Goal: Information Seeking & Learning: Check status

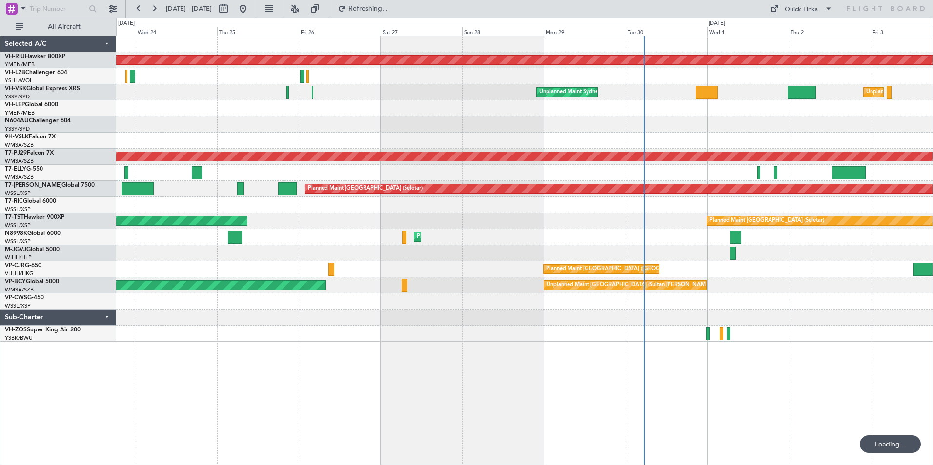
click at [500, 132] on div at bounding box center [524, 125] width 816 height 16
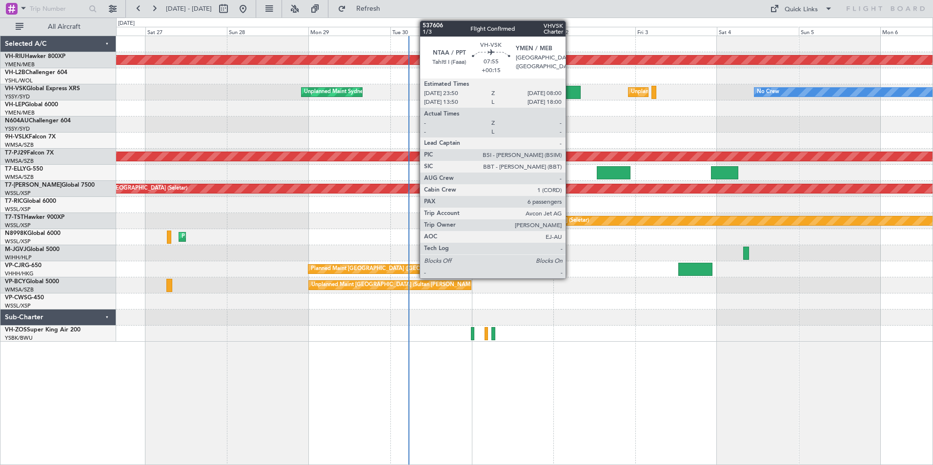
click at [570, 92] on div at bounding box center [566, 92] width 28 height 13
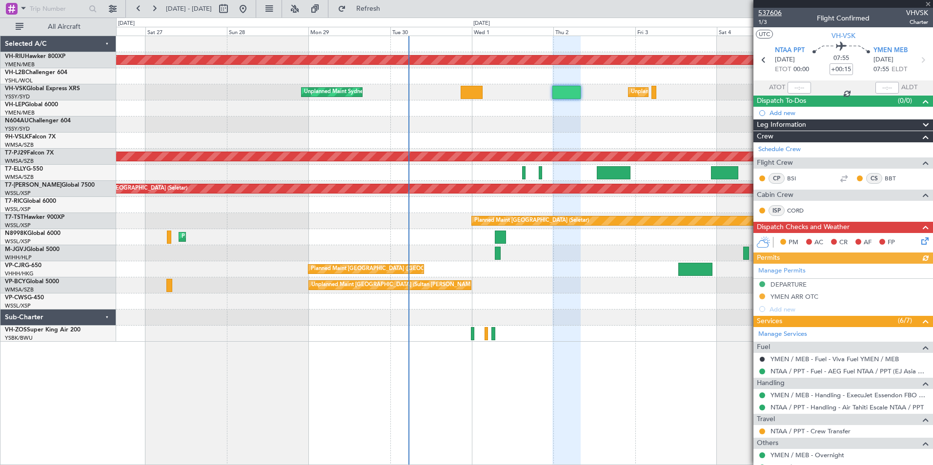
click at [769, 13] on span "537606" at bounding box center [769, 13] width 23 height 10
drag, startPoint x: 926, startPoint y: 3, endPoint x: 813, endPoint y: 1, distance: 113.2
click at [925, 3] on span at bounding box center [928, 4] width 10 height 9
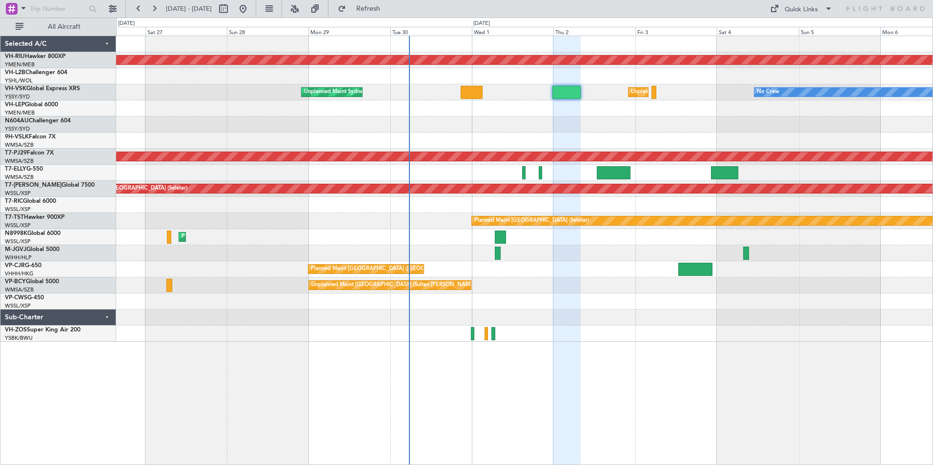
type input "0"
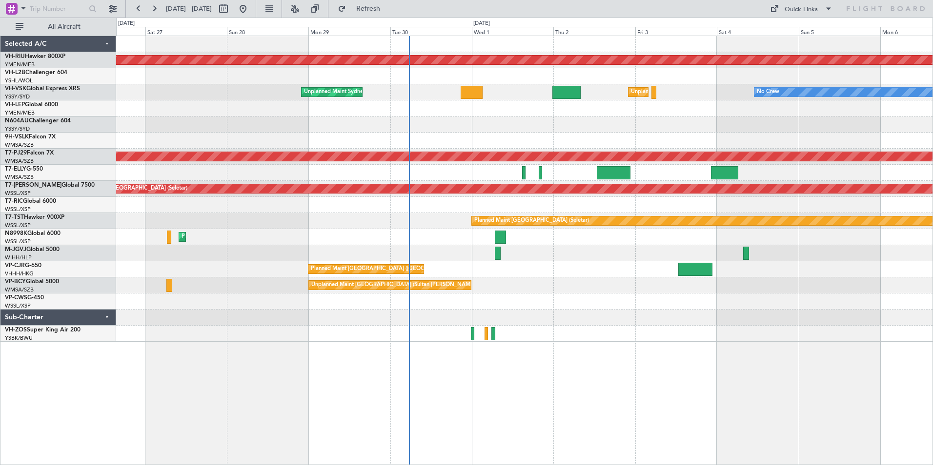
click at [322, 132] on div "Planned Maint [GEOGRAPHIC_DATA] ([GEOGRAPHIC_DATA]) Unplanned Maint [GEOGRAPHIC…" at bounding box center [524, 189] width 816 height 306
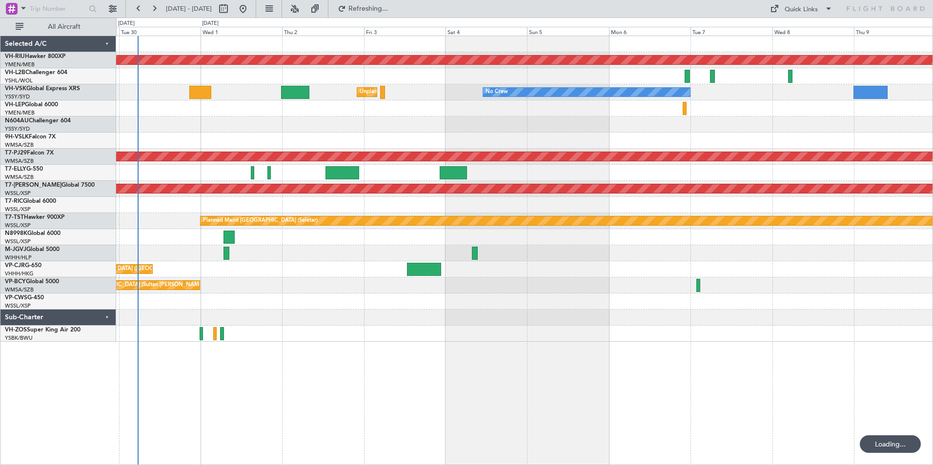
click at [517, 125] on div "Planned Maint [GEOGRAPHIC_DATA] ([GEOGRAPHIC_DATA]) Unplanned Maint [GEOGRAPHIC…" at bounding box center [524, 189] width 816 height 306
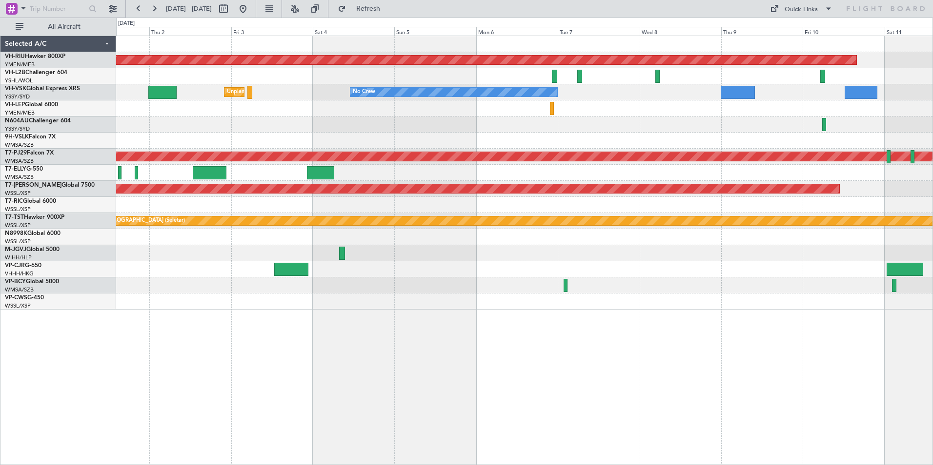
click at [466, 117] on div at bounding box center [524, 125] width 816 height 16
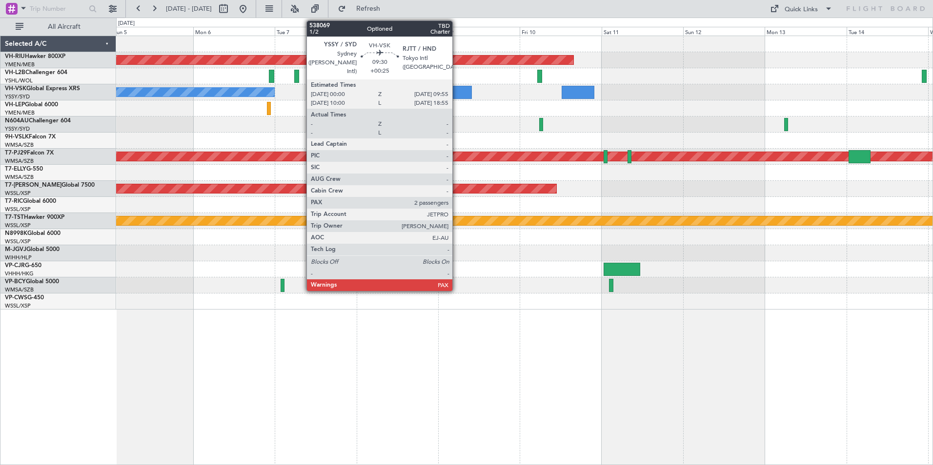
click at [457, 88] on div at bounding box center [455, 92] width 34 height 13
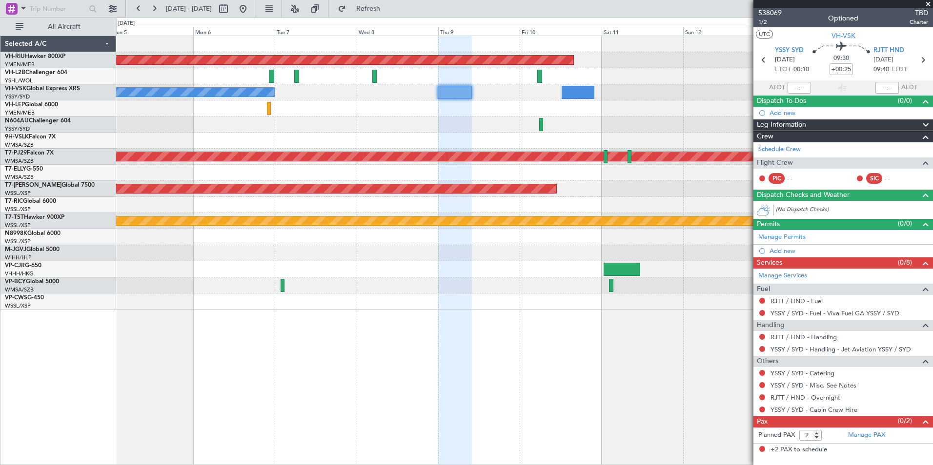
click at [402, 123] on div at bounding box center [524, 125] width 816 height 16
click at [485, 123] on div at bounding box center [524, 125] width 816 height 16
click at [765, 12] on span "538069" at bounding box center [769, 13] width 23 height 10
click at [924, 2] on span at bounding box center [928, 4] width 10 height 9
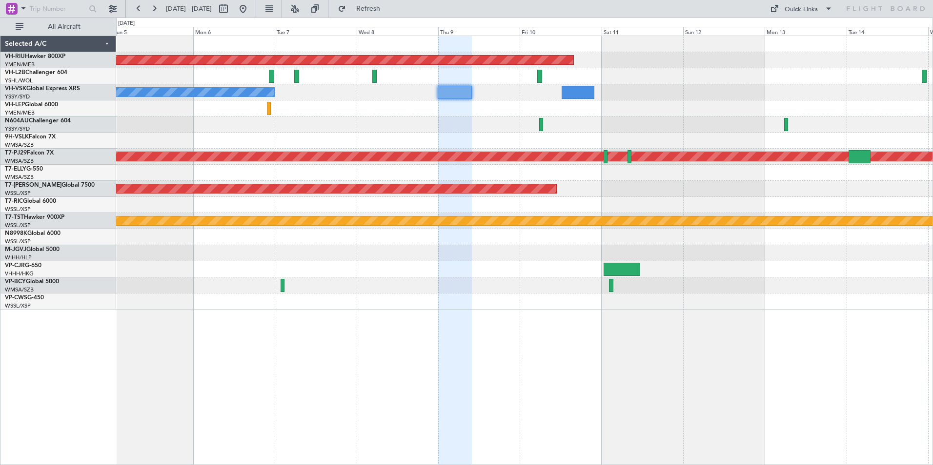
type input "0"
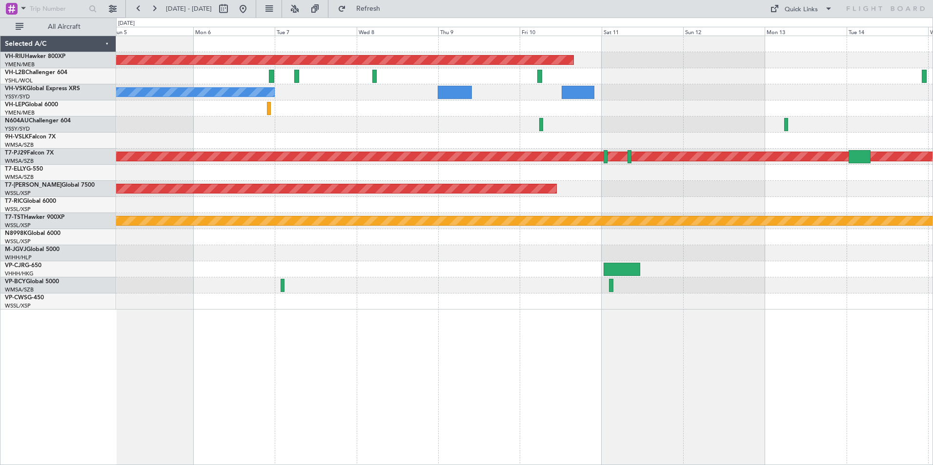
click at [395, 101] on div at bounding box center [524, 108] width 816 height 16
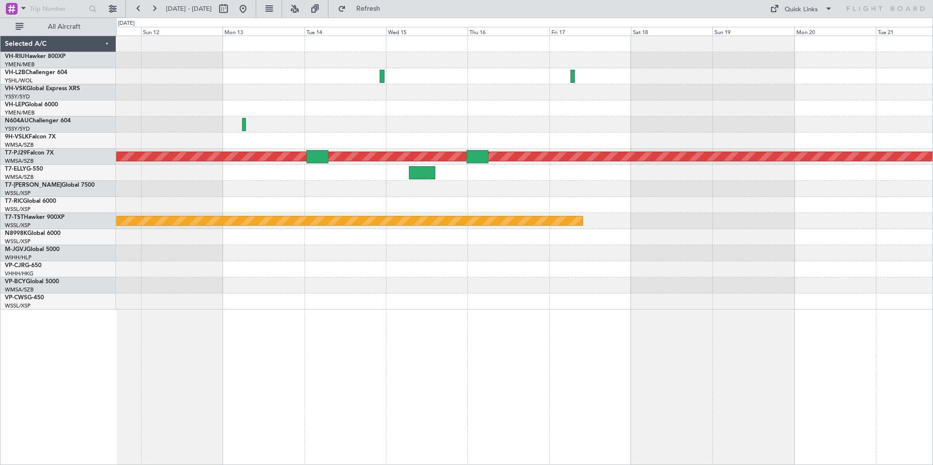
click at [452, 138] on div "Planned Maint [GEOGRAPHIC_DATA] ([GEOGRAPHIC_DATA]) Planned Maint [GEOGRAPHIC_D…" at bounding box center [524, 173] width 816 height 274
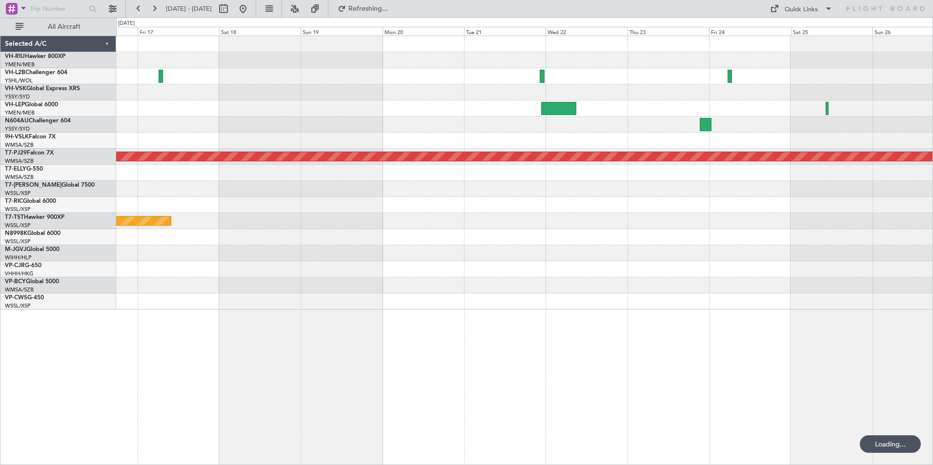
click at [341, 123] on div at bounding box center [524, 125] width 816 height 16
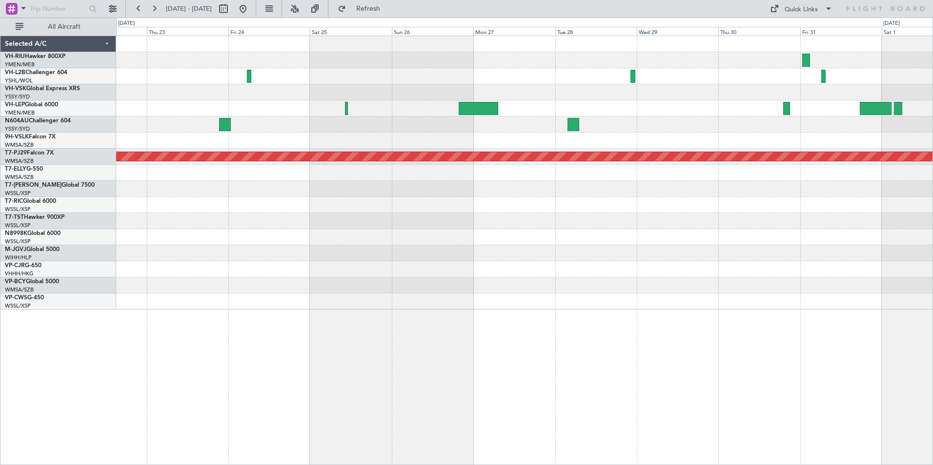
click at [318, 141] on div "Planned Maint Sydney ([PERSON_NAME] Intl) Planned Maint [GEOGRAPHIC_DATA] (Sult…" at bounding box center [524, 173] width 816 height 274
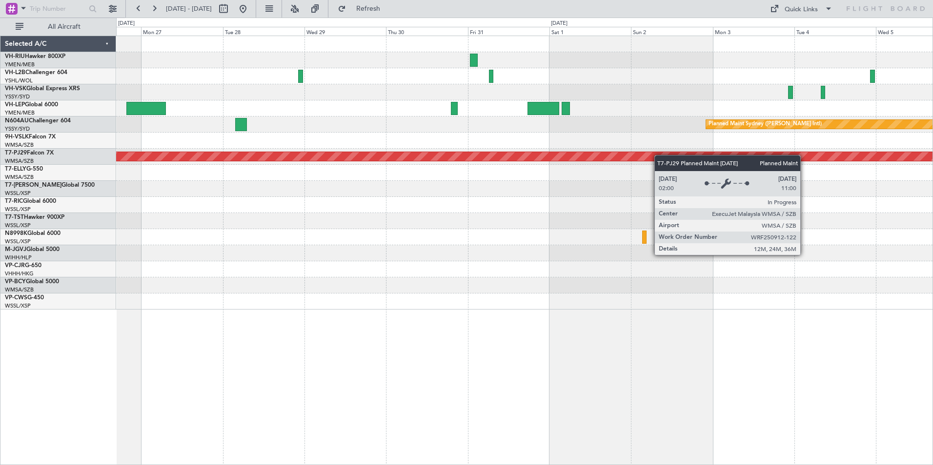
click at [457, 169] on div "Planned Maint Sydney ([PERSON_NAME] Intl) Planned Maint [GEOGRAPHIC_DATA] (Sult…" at bounding box center [524, 173] width 816 height 274
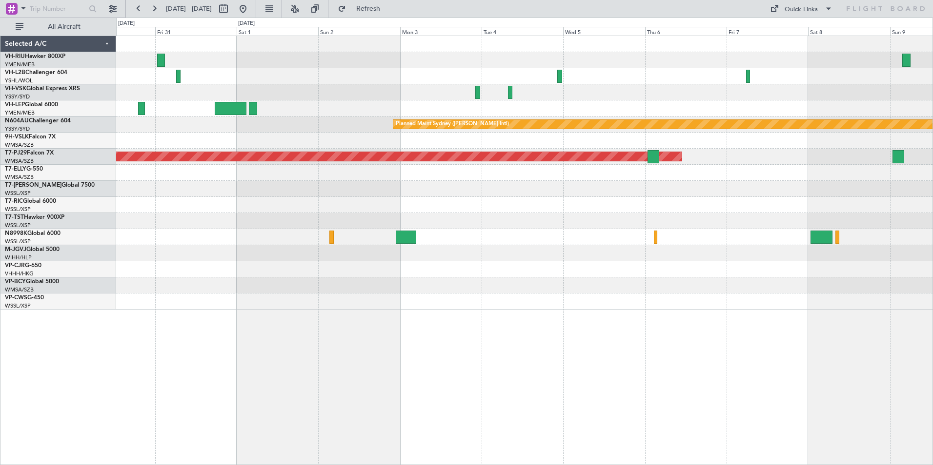
click at [300, 102] on div "Planned Maint Sydney ([PERSON_NAME] Intl) Planned Maint [GEOGRAPHIC_DATA] (Sult…" at bounding box center [524, 173] width 816 height 274
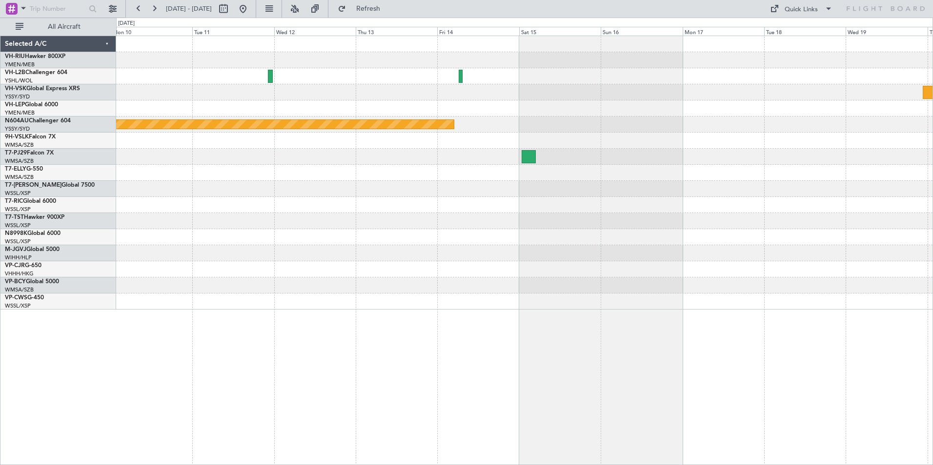
click at [350, 109] on div "Planned Maint Sydney ([PERSON_NAME] Intl)" at bounding box center [524, 173] width 816 height 274
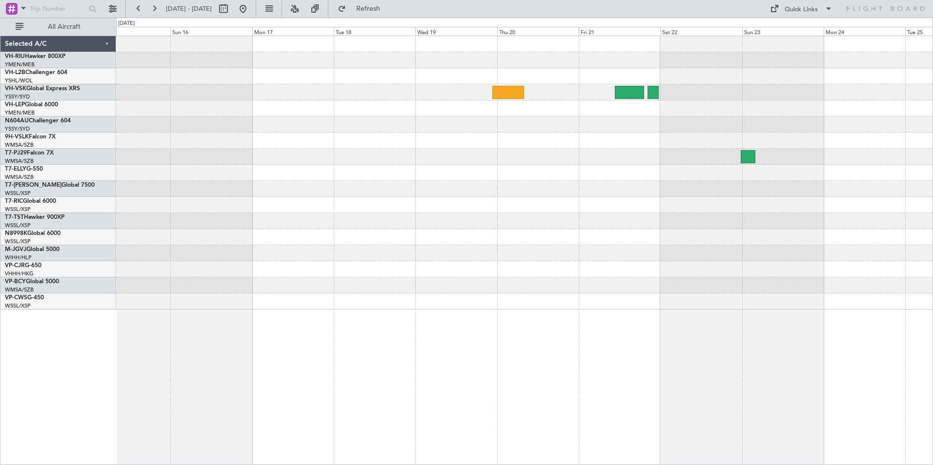
click at [241, 143] on div "Planned Maint Sydney ([PERSON_NAME] Intl)" at bounding box center [524, 173] width 816 height 274
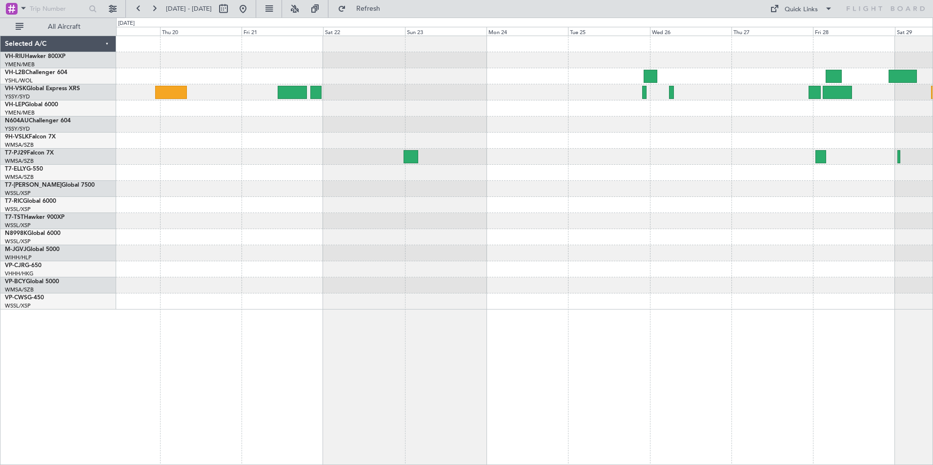
click at [330, 125] on div "Planned Maint Sydney ([PERSON_NAME] Intl)" at bounding box center [524, 173] width 816 height 274
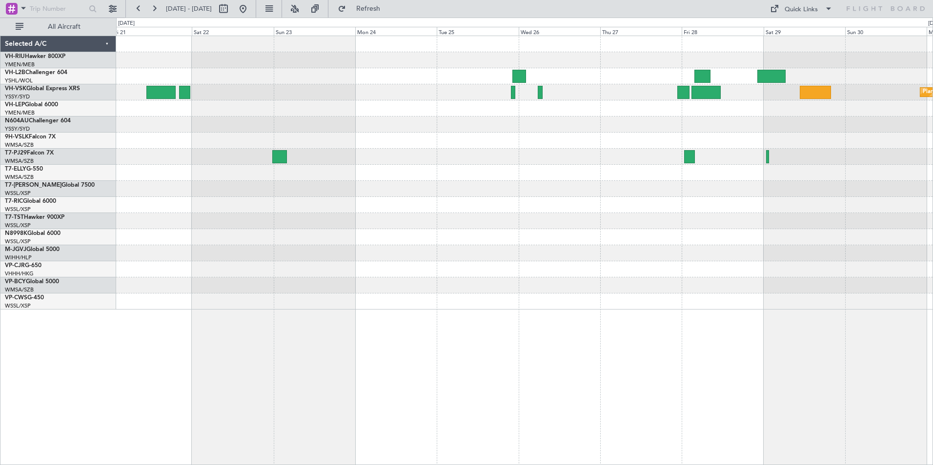
click at [466, 127] on div at bounding box center [524, 125] width 816 height 16
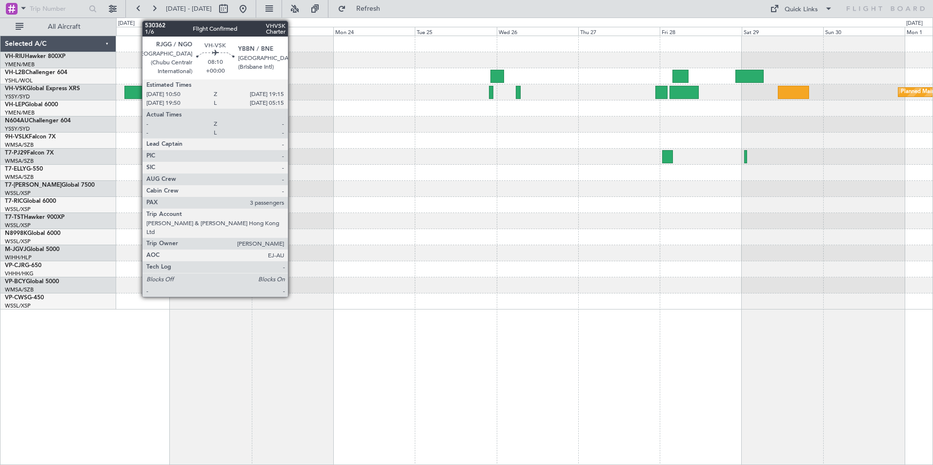
click at [137, 91] on div at bounding box center [138, 92] width 29 height 13
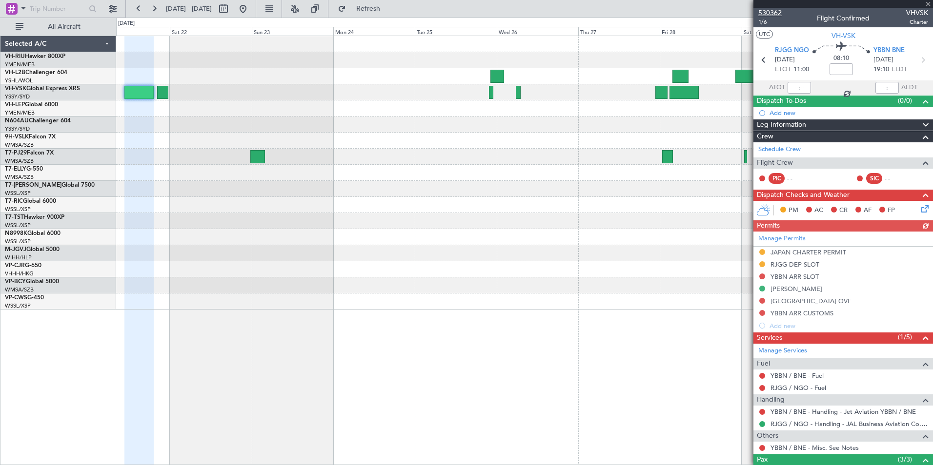
click at [771, 13] on span "530362" at bounding box center [769, 13] width 23 height 10
click at [664, 179] on div at bounding box center [524, 173] width 816 height 16
click at [928, 0] on span at bounding box center [928, 4] width 10 height 9
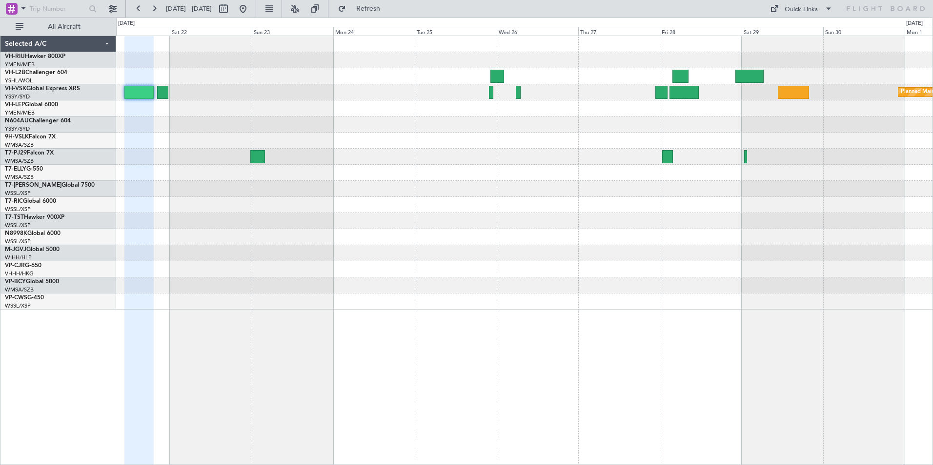
type input "0"
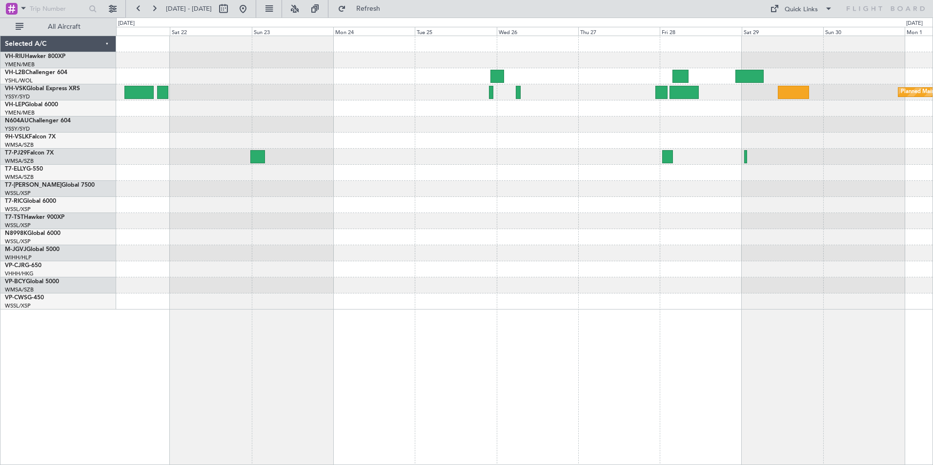
click at [551, 148] on div at bounding box center [524, 141] width 816 height 16
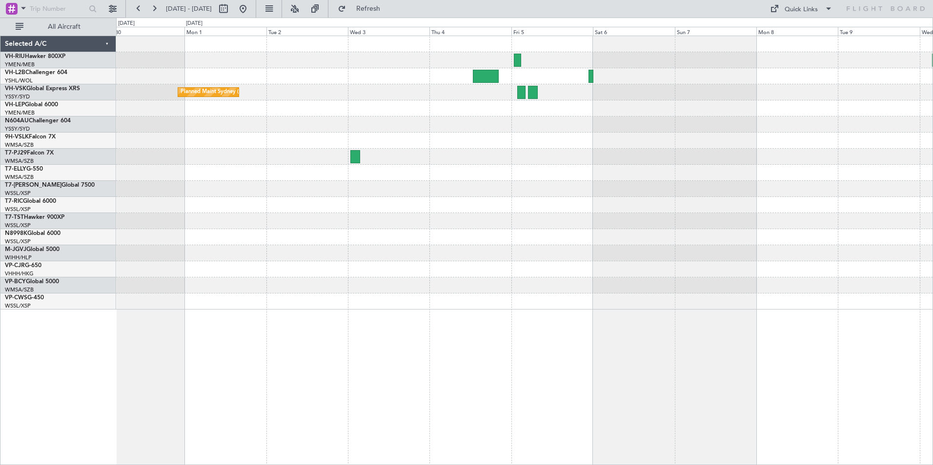
click at [370, 147] on div "Planned Maint Sydney ([PERSON_NAME] Intl)" at bounding box center [524, 173] width 816 height 274
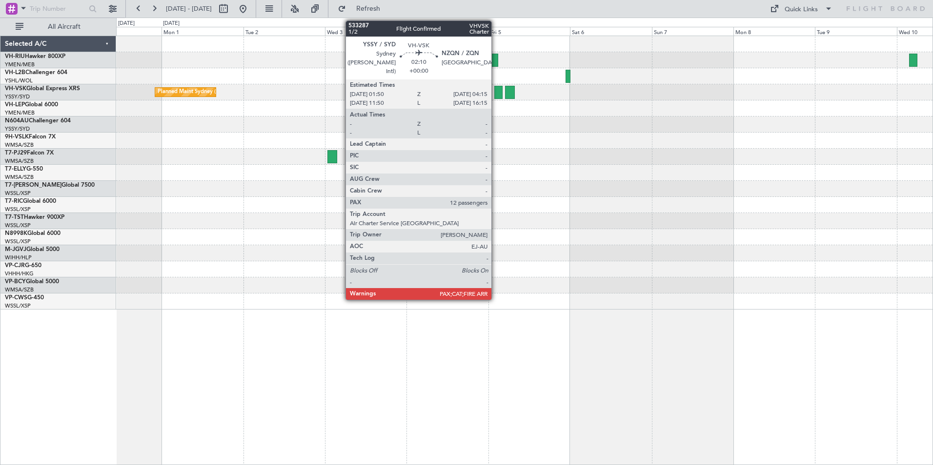
click at [496, 91] on div at bounding box center [498, 92] width 8 height 13
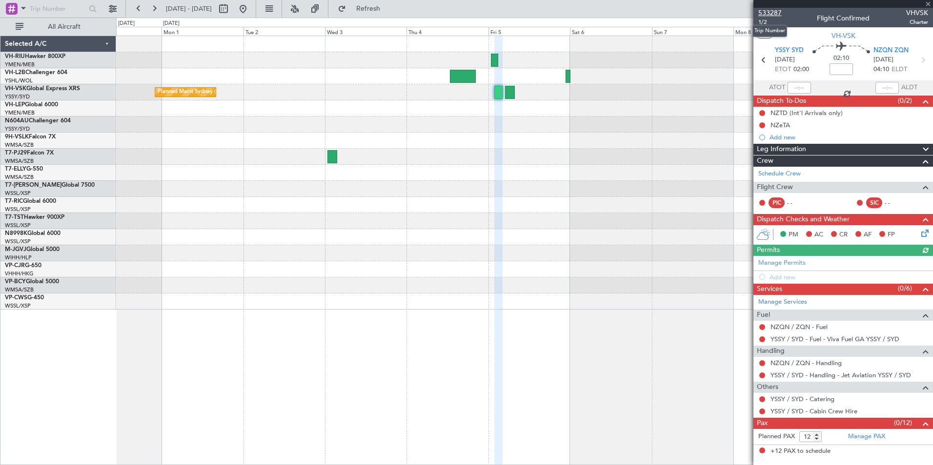
click at [767, 10] on span "533287" at bounding box center [769, 13] width 23 height 10
click at [927, 3] on span at bounding box center [928, 4] width 10 height 9
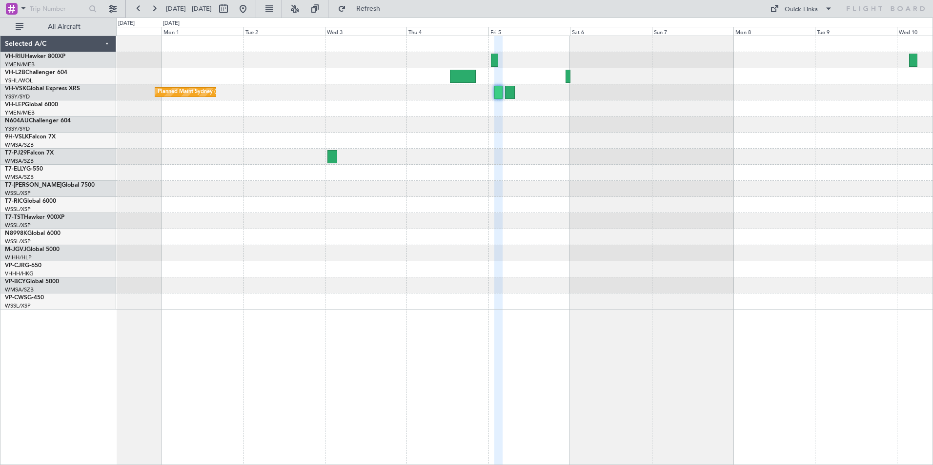
type input "0"
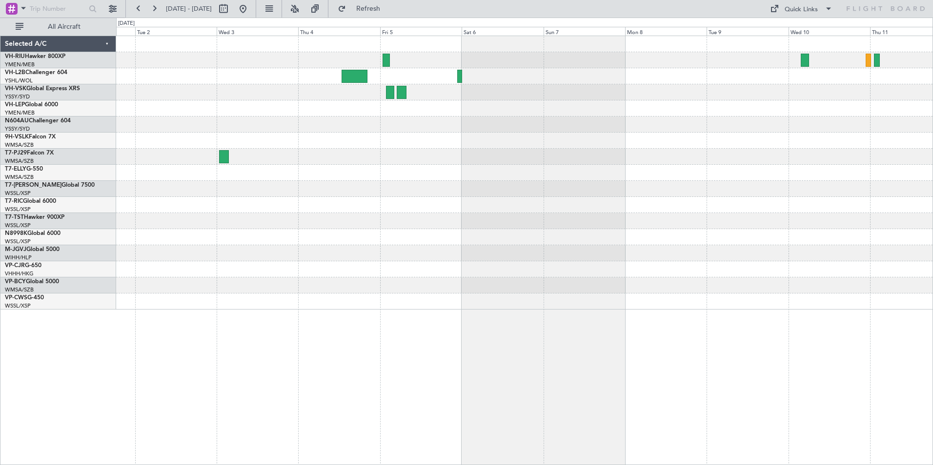
click at [412, 146] on div "Planned Maint Sydney ([PERSON_NAME] Intl)" at bounding box center [524, 173] width 816 height 274
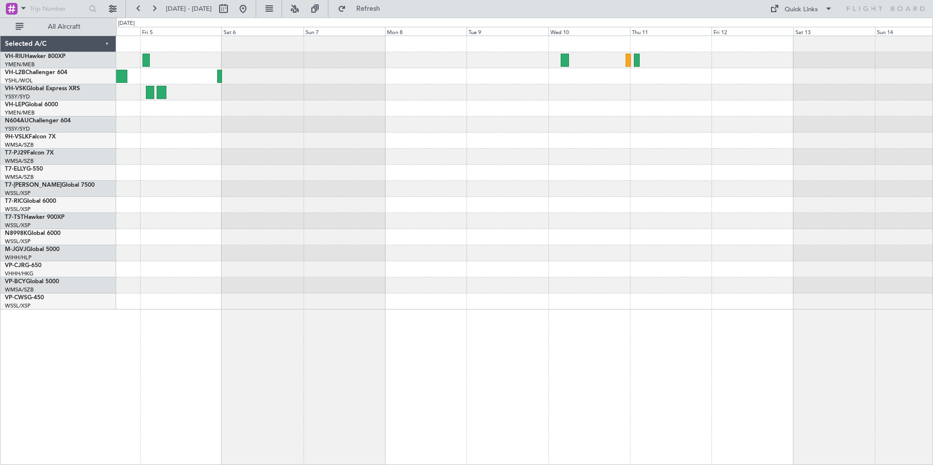
click at [554, 131] on div at bounding box center [524, 173] width 816 height 274
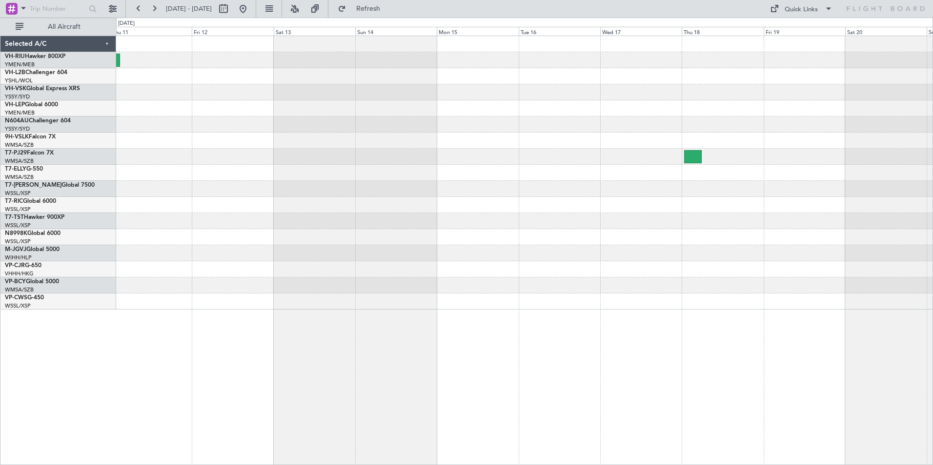
click at [386, 162] on div at bounding box center [524, 173] width 816 height 274
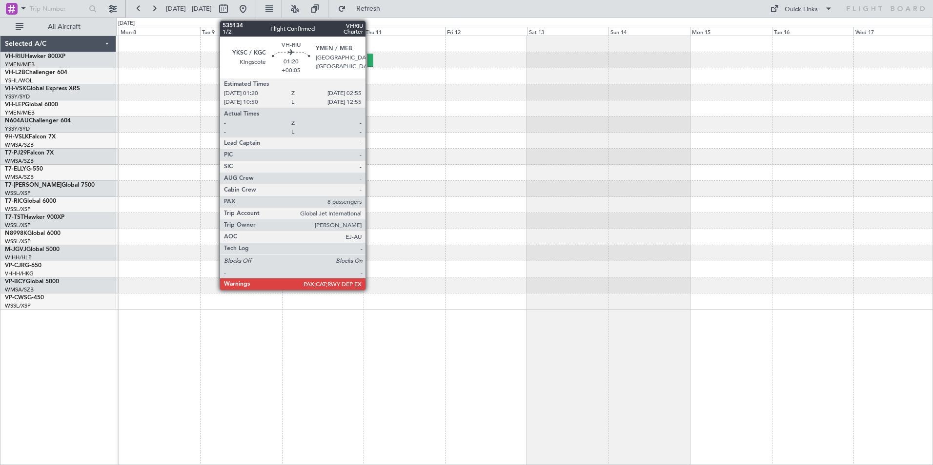
click at [370, 59] on div at bounding box center [370, 60] width 6 height 13
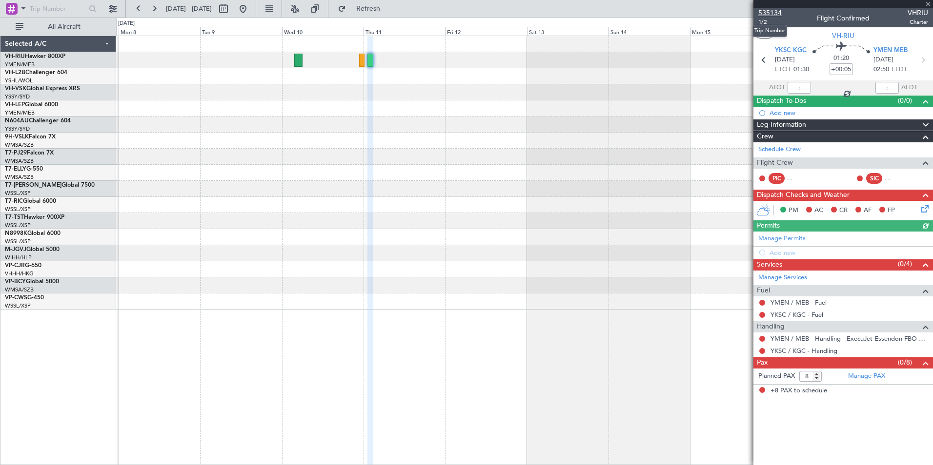
click at [769, 12] on span "535134" at bounding box center [769, 13] width 23 height 10
click at [926, 4] on span at bounding box center [928, 4] width 10 height 9
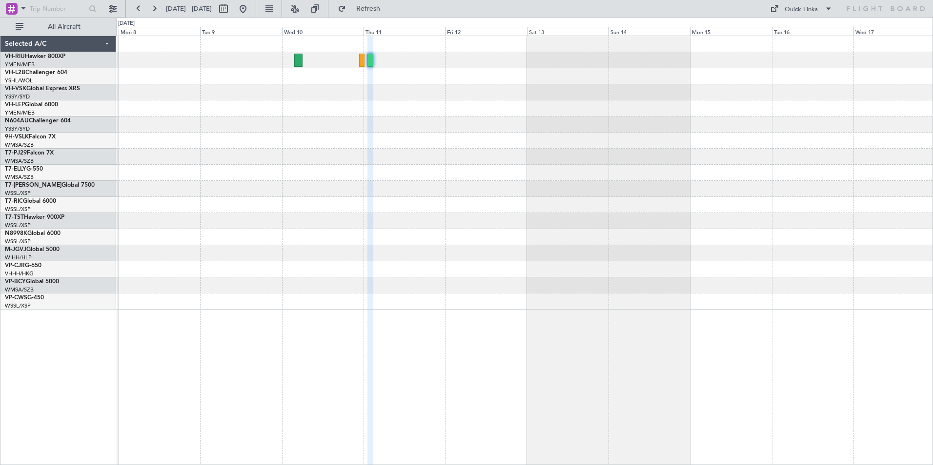
type input "0"
click at [278, 123] on div at bounding box center [524, 173] width 816 height 274
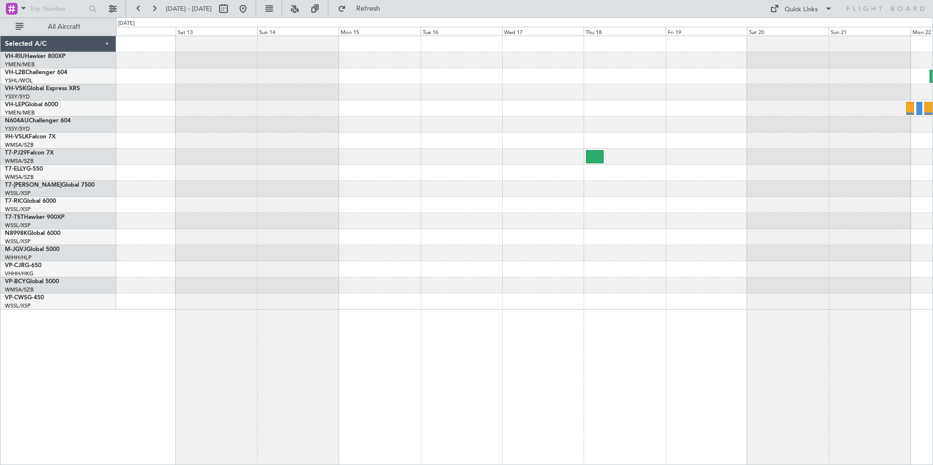
click at [345, 149] on div at bounding box center [524, 173] width 816 height 274
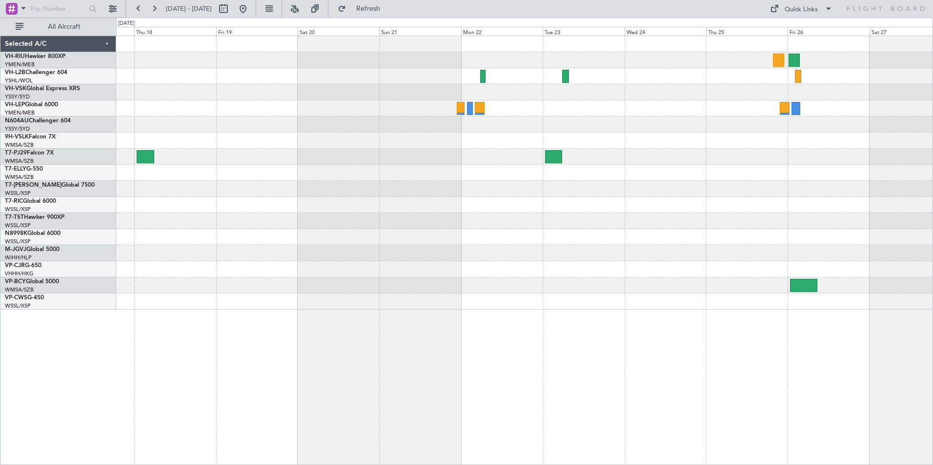
click at [571, 161] on div at bounding box center [524, 173] width 816 height 274
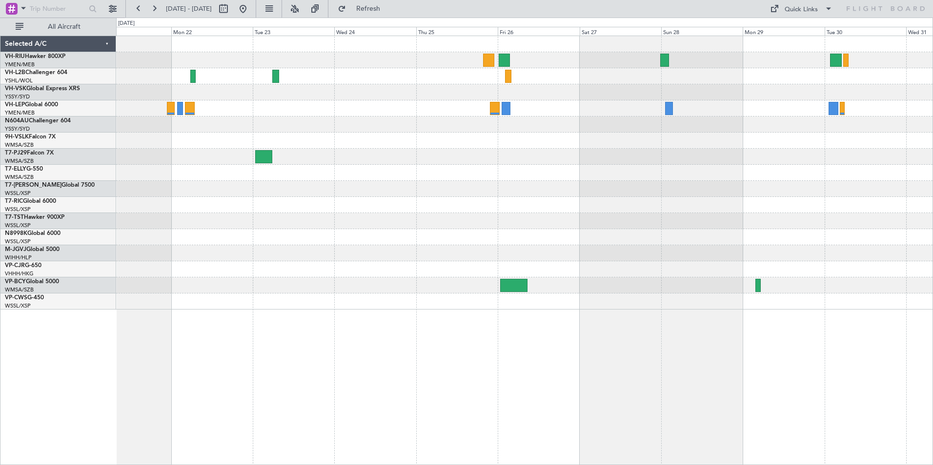
click at [711, 112] on div at bounding box center [524, 173] width 816 height 274
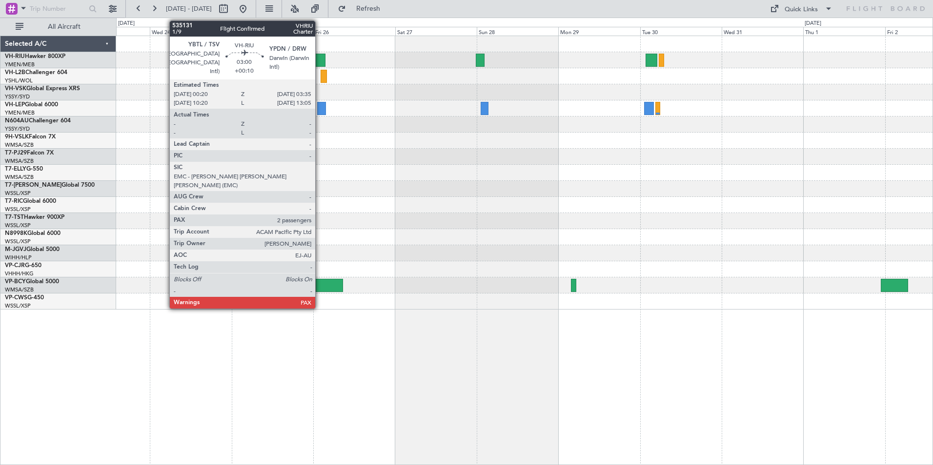
click at [320, 56] on div at bounding box center [319, 60] width 11 height 13
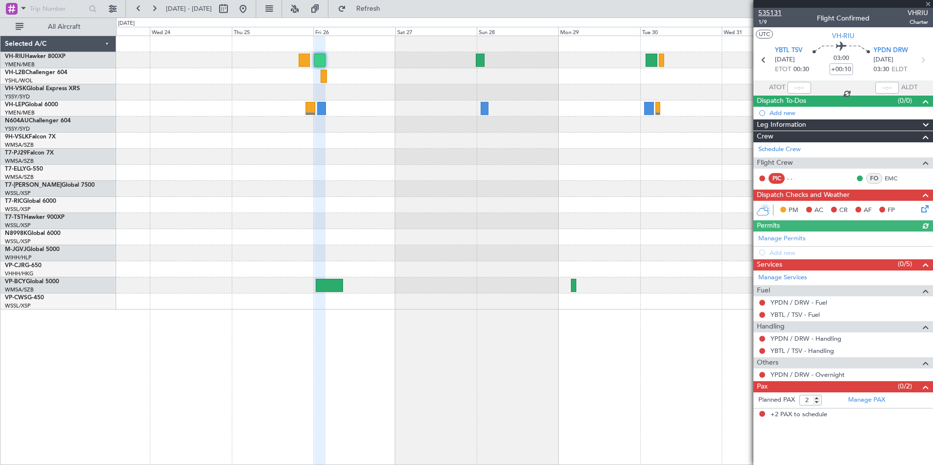
click at [768, 13] on span "535131" at bounding box center [769, 13] width 23 height 10
click at [928, 4] on span at bounding box center [928, 4] width 10 height 9
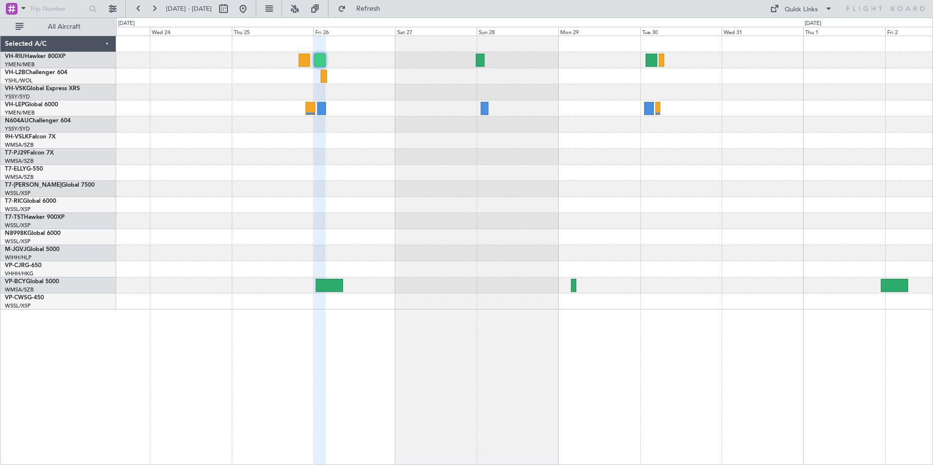
type input "0"
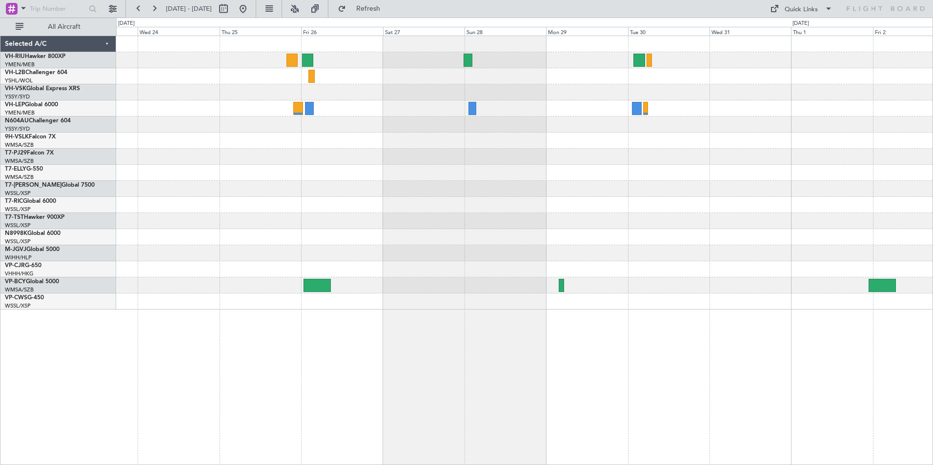
click at [409, 154] on div at bounding box center [524, 173] width 816 height 274
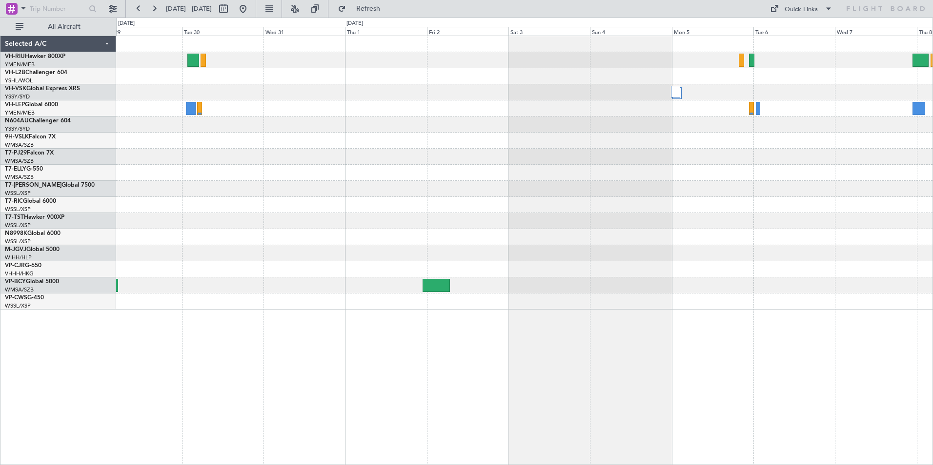
click at [348, 136] on div at bounding box center [524, 173] width 816 height 274
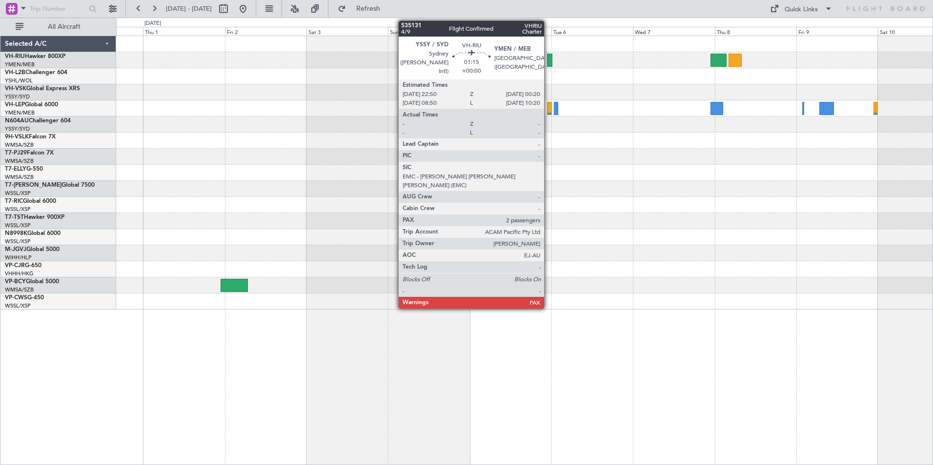
click at [548, 59] on div at bounding box center [549, 60] width 5 height 13
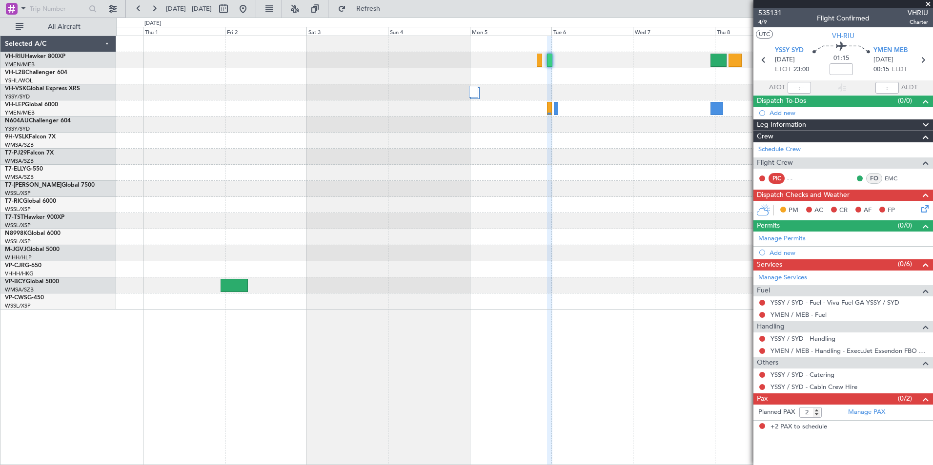
click at [928, 3] on span at bounding box center [928, 4] width 10 height 9
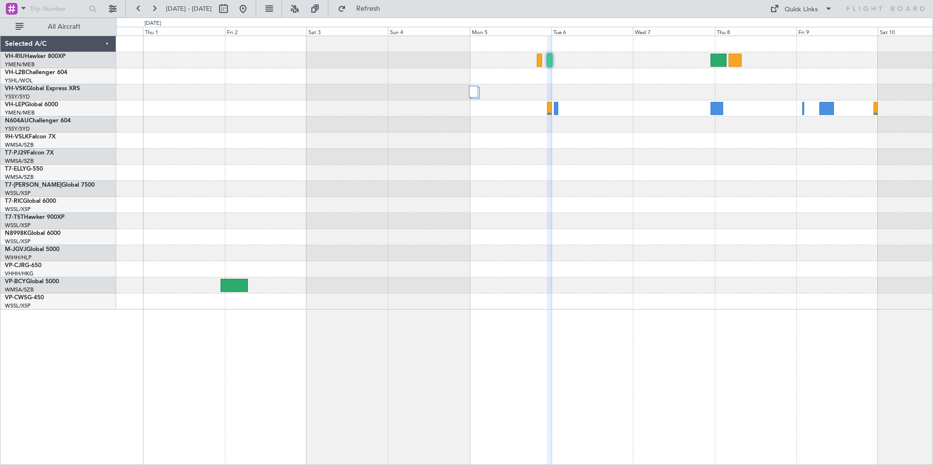
type input "0"
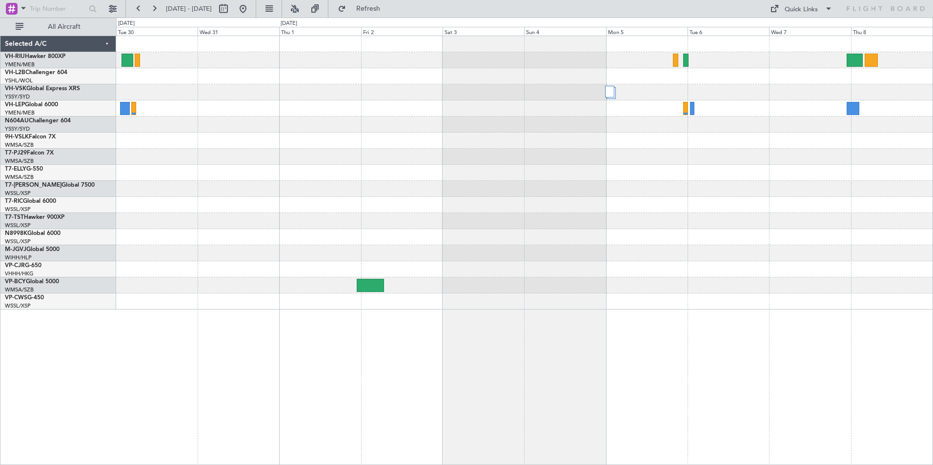
click at [643, 152] on div at bounding box center [524, 157] width 816 height 16
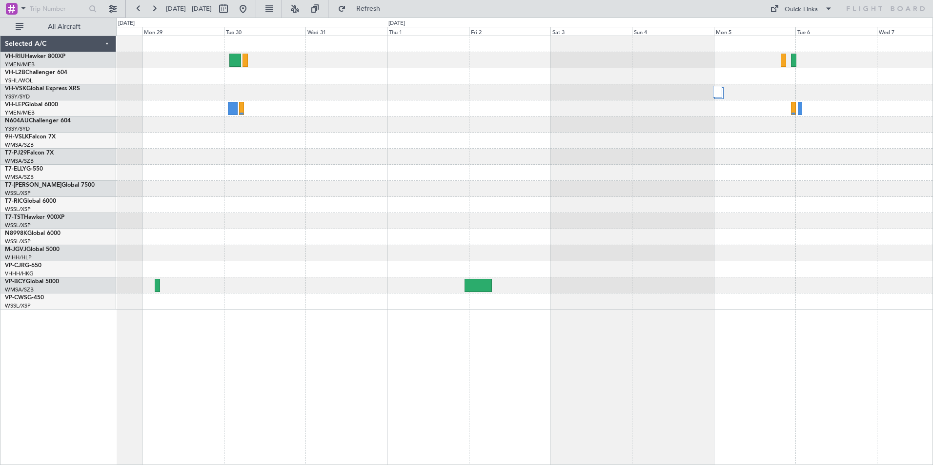
click at [411, 161] on div at bounding box center [524, 173] width 816 height 274
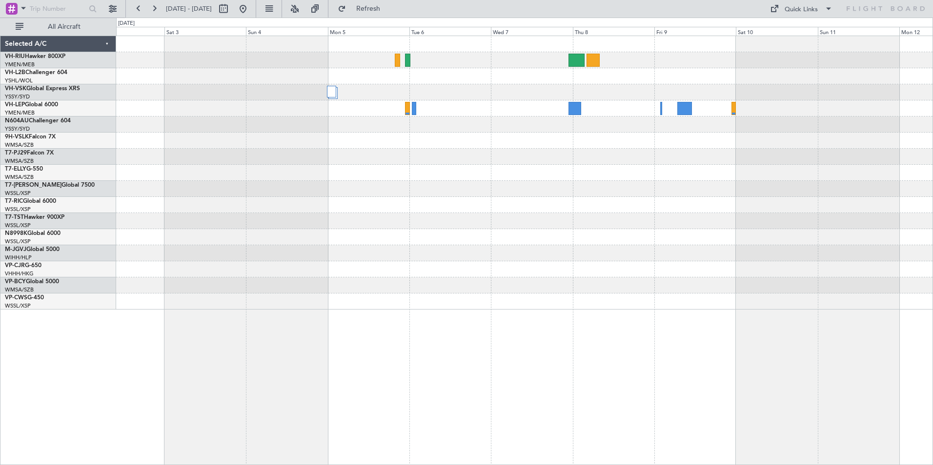
click at [382, 169] on div at bounding box center [524, 173] width 816 height 16
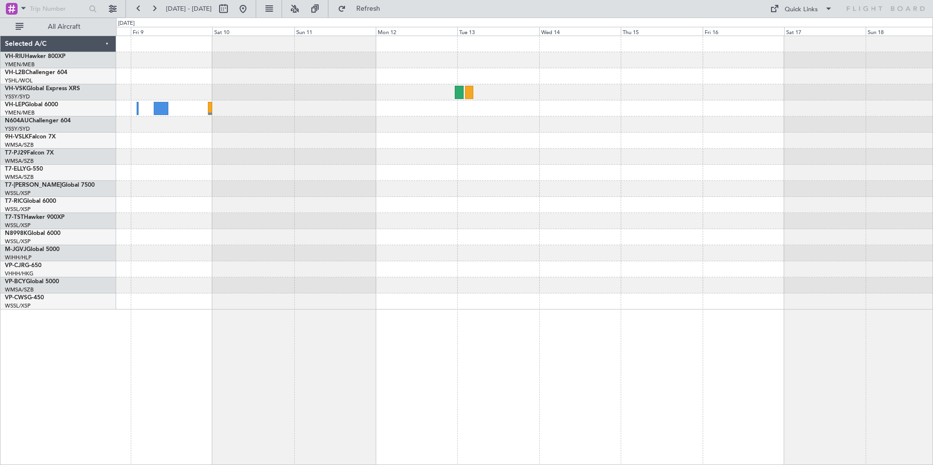
click at [572, 148] on div at bounding box center [524, 141] width 816 height 16
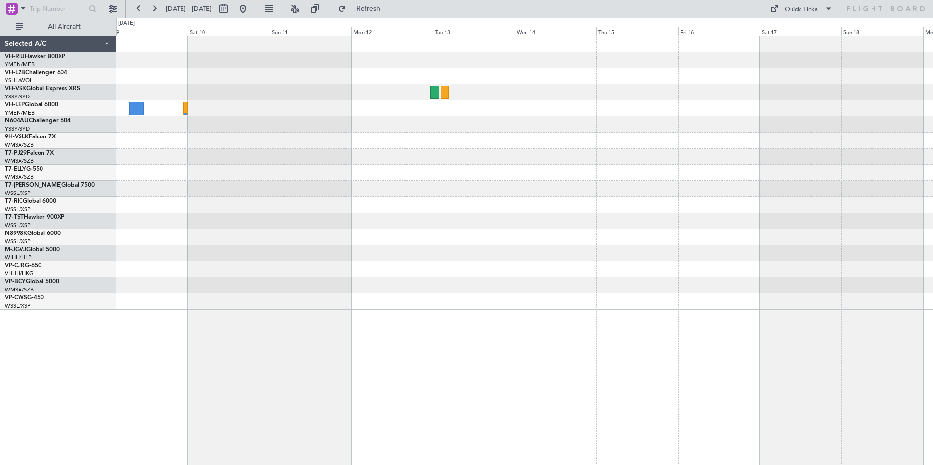
click at [458, 144] on div at bounding box center [524, 173] width 816 height 274
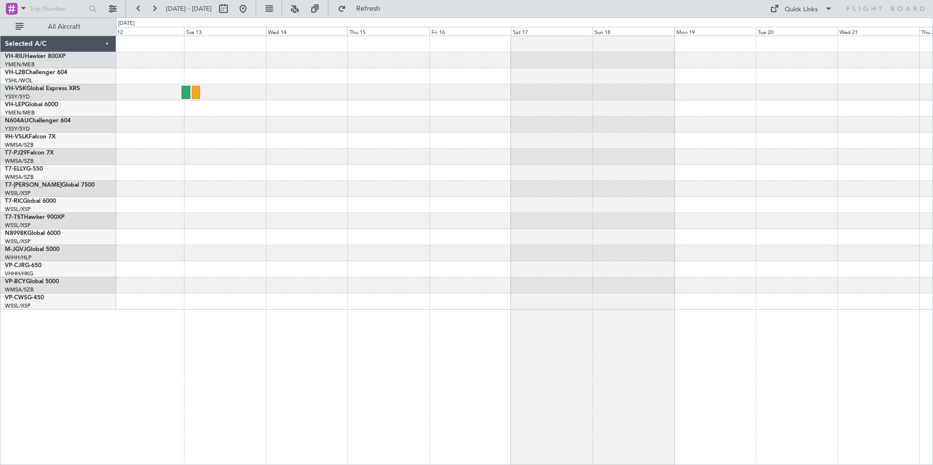
click at [532, 137] on div at bounding box center [524, 173] width 816 height 274
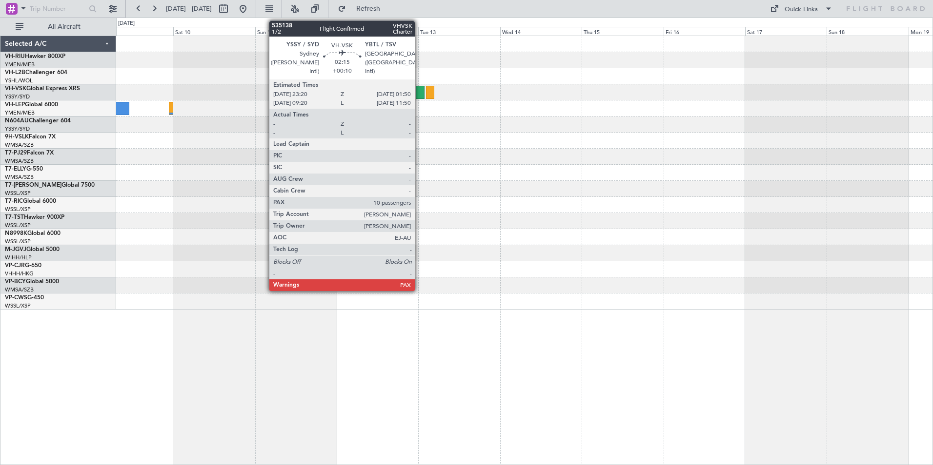
click at [419, 91] on div at bounding box center [420, 92] width 9 height 13
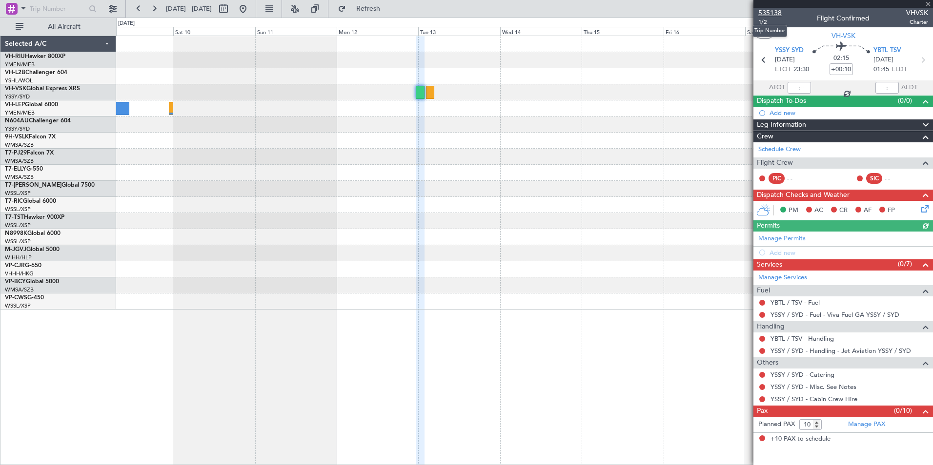
click at [768, 13] on span "535138" at bounding box center [769, 13] width 23 height 10
click at [930, 5] on span at bounding box center [928, 4] width 10 height 9
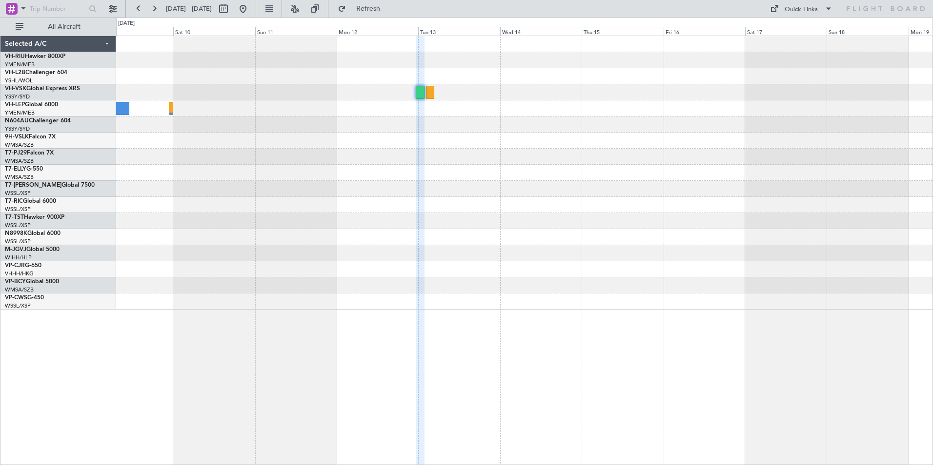
type input "0"
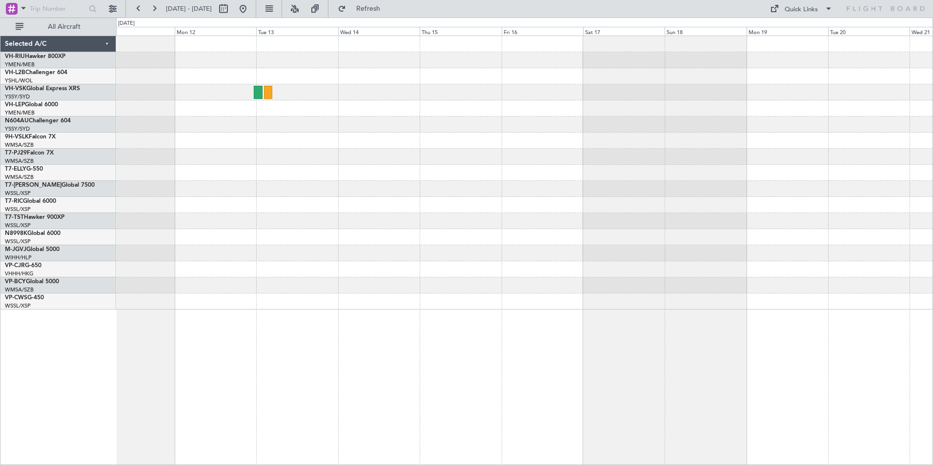
click at [338, 185] on div at bounding box center [524, 173] width 816 height 274
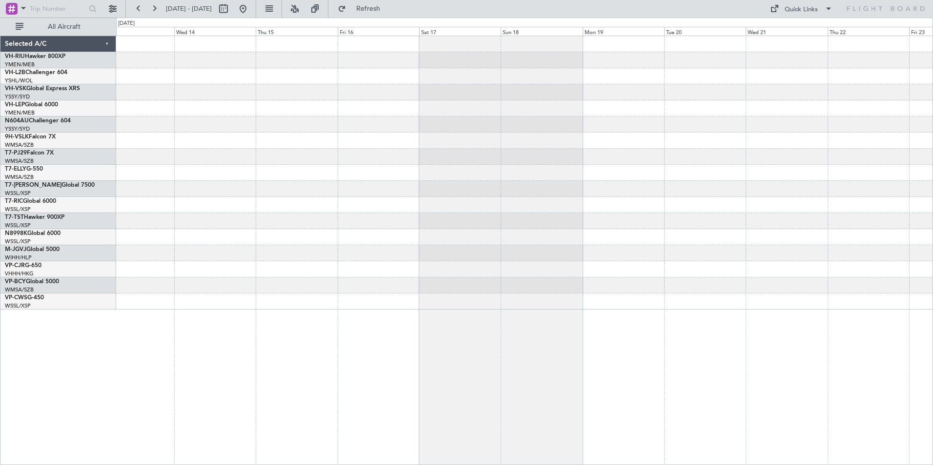
click at [449, 159] on div at bounding box center [524, 157] width 816 height 16
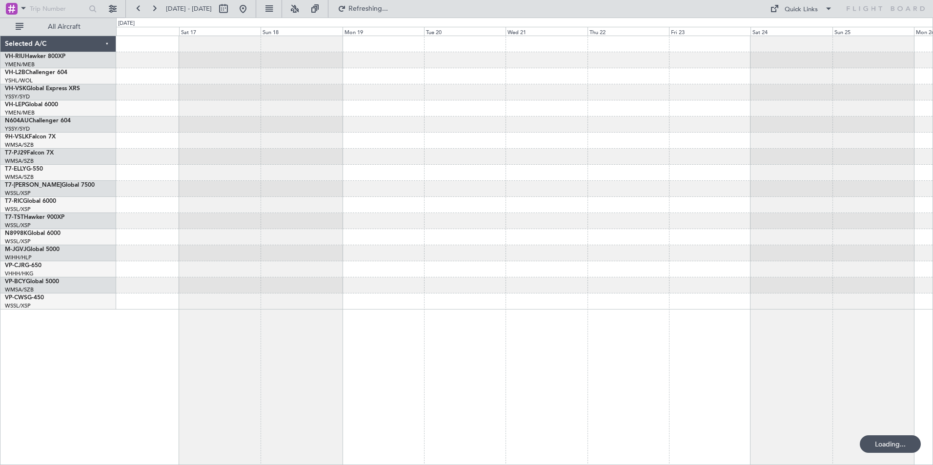
click at [310, 191] on div at bounding box center [524, 189] width 816 height 16
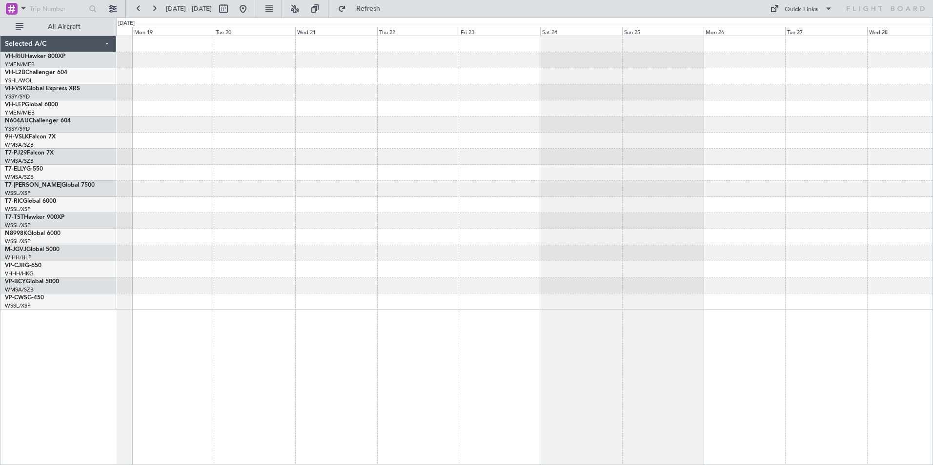
click at [375, 188] on div at bounding box center [524, 189] width 816 height 16
click at [211, 191] on div at bounding box center [524, 189] width 816 height 16
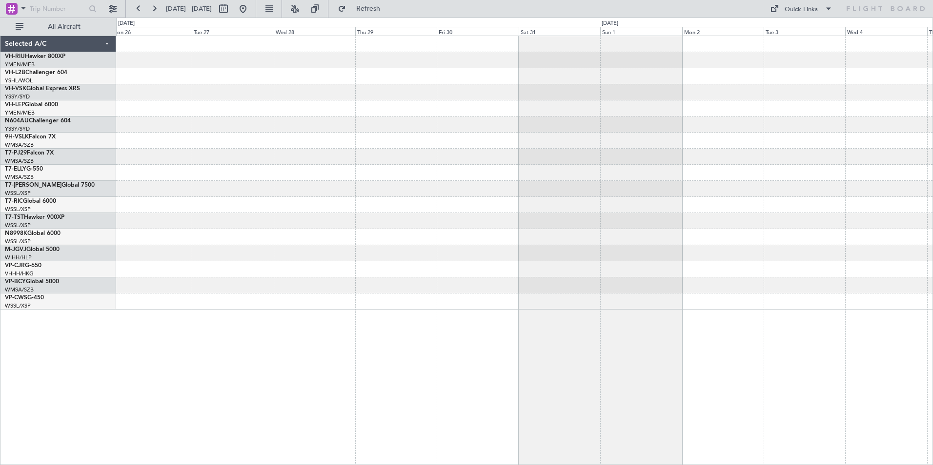
click at [336, 206] on div at bounding box center [524, 205] width 816 height 16
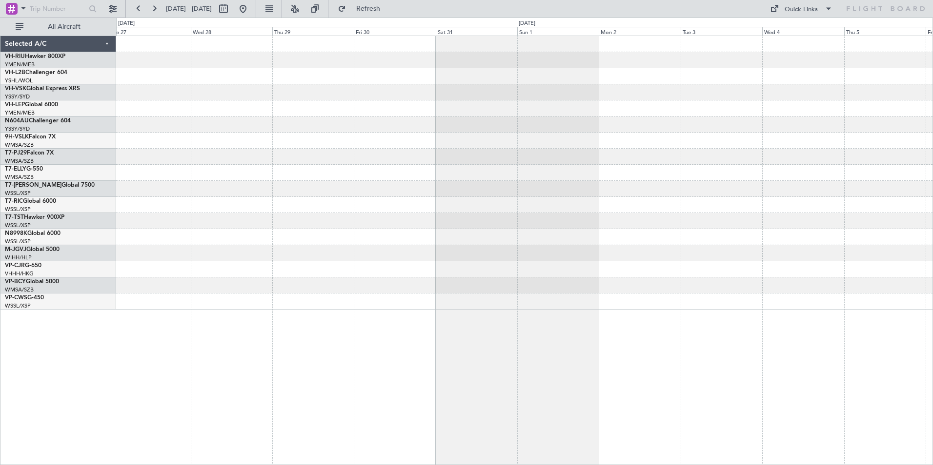
click at [296, 208] on div at bounding box center [524, 205] width 816 height 16
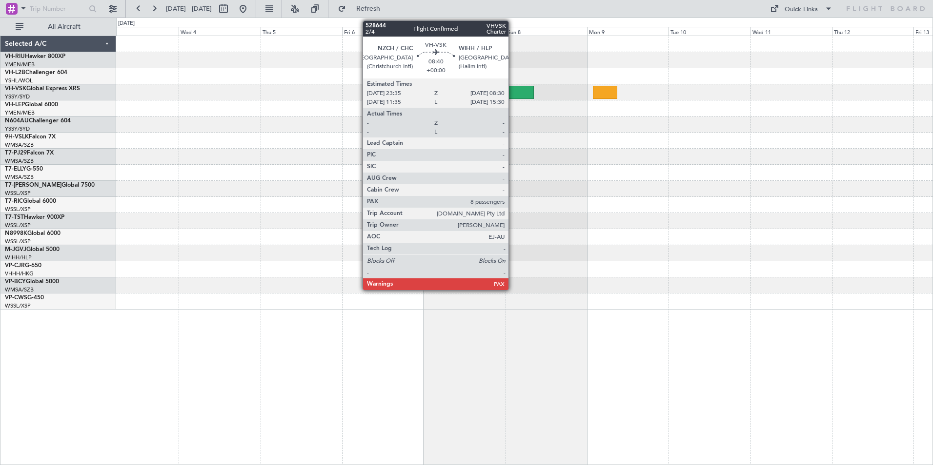
click at [513, 91] on div at bounding box center [518, 92] width 31 height 13
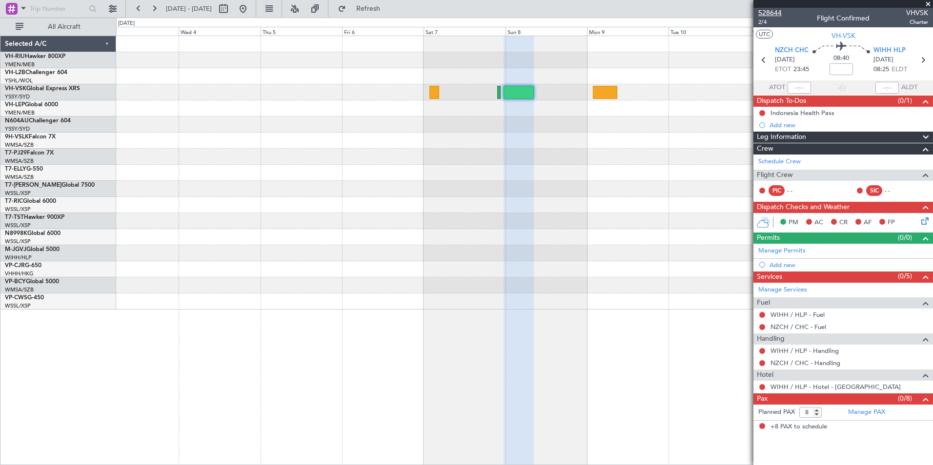
click at [769, 10] on span "528644" at bounding box center [769, 13] width 23 height 10
click at [928, 3] on span at bounding box center [928, 4] width 10 height 9
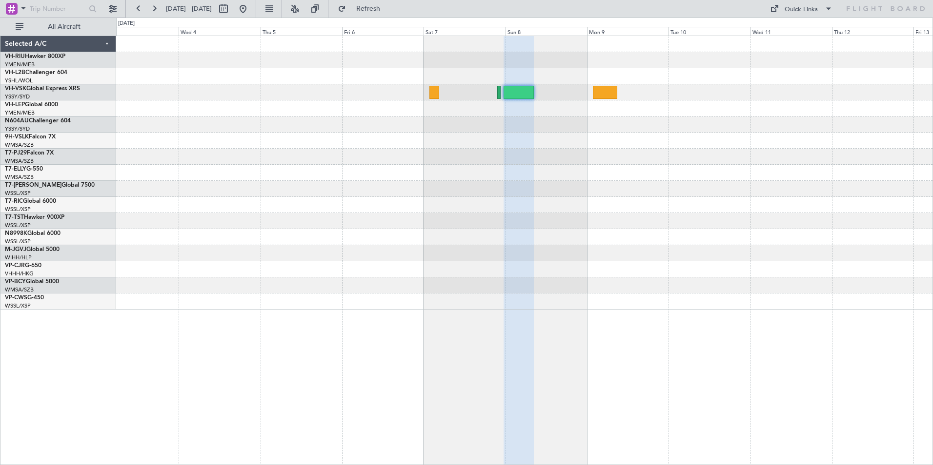
type input "0"
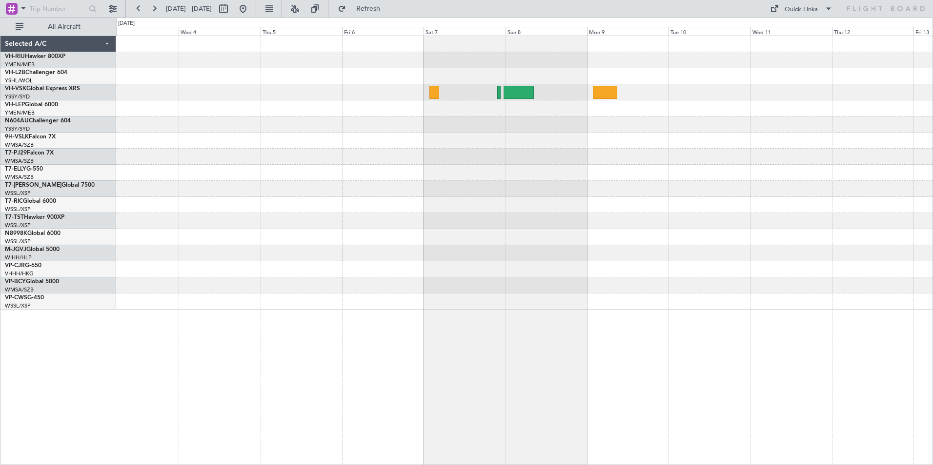
click at [389, 160] on div at bounding box center [524, 173] width 816 height 274
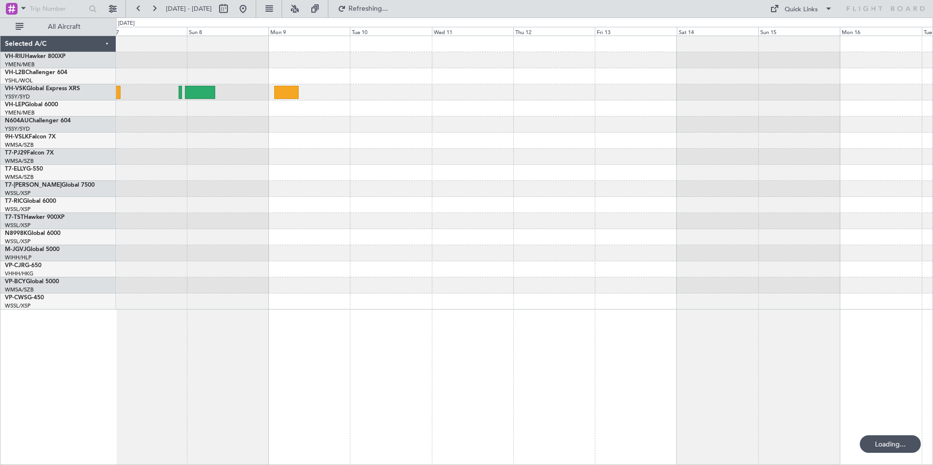
click at [310, 166] on div at bounding box center [524, 173] width 816 height 16
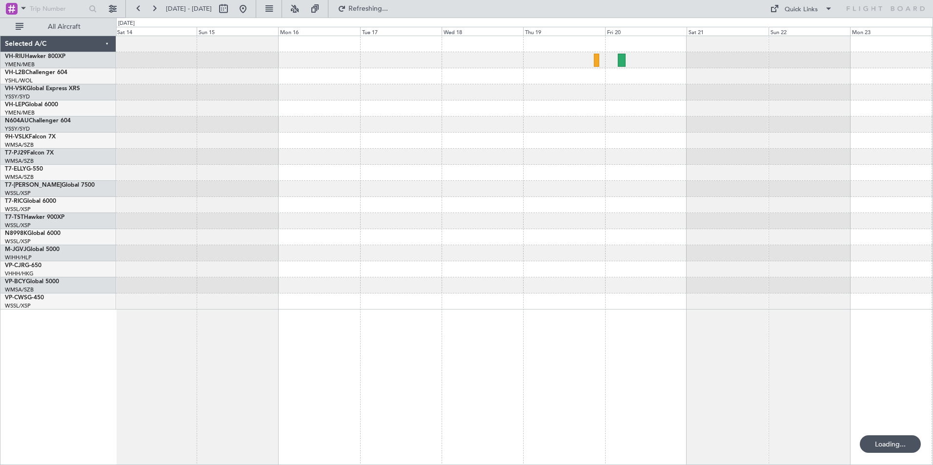
click at [305, 209] on div at bounding box center [524, 173] width 816 height 274
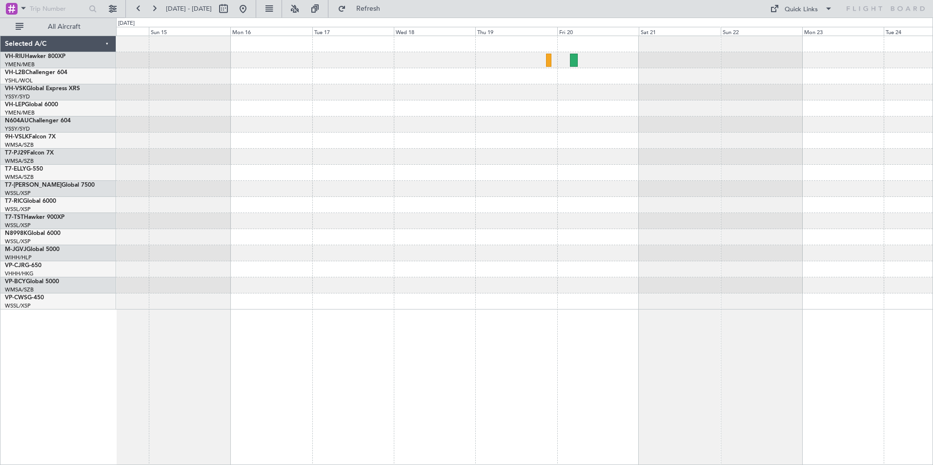
click at [423, 173] on div at bounding box center [524, 173] width 816 height 274
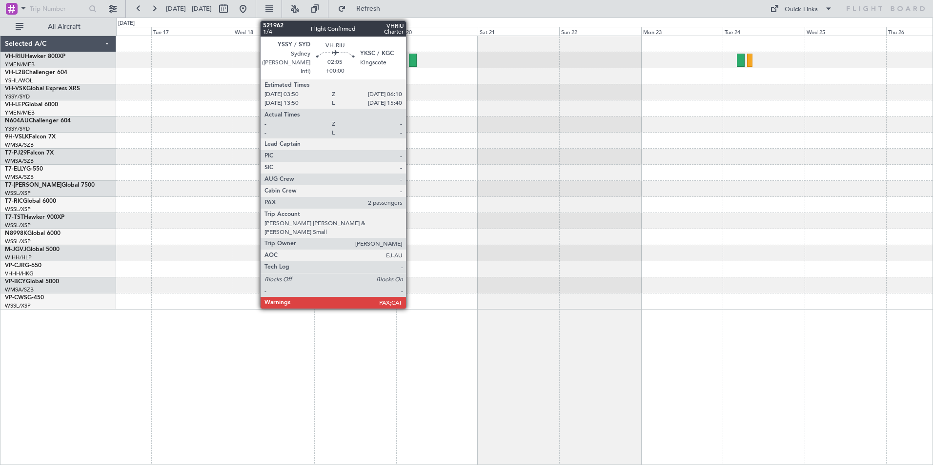
click at [410, 59] on div at bounding box center [413, 60] width 8 height 13
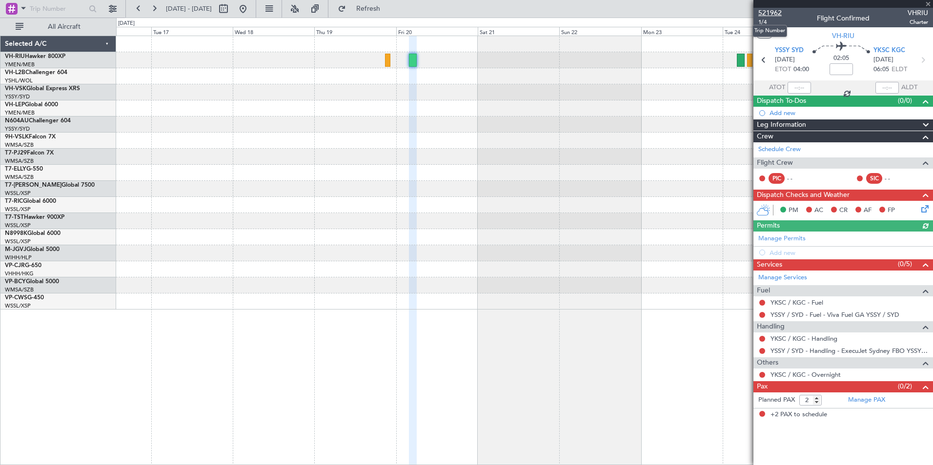
click at [769, 13] on span "521962" at bounding box center [769, 13] width 23 height 10
click at [927, 3] on span at bounding box center [928, 4] width 10 height 9
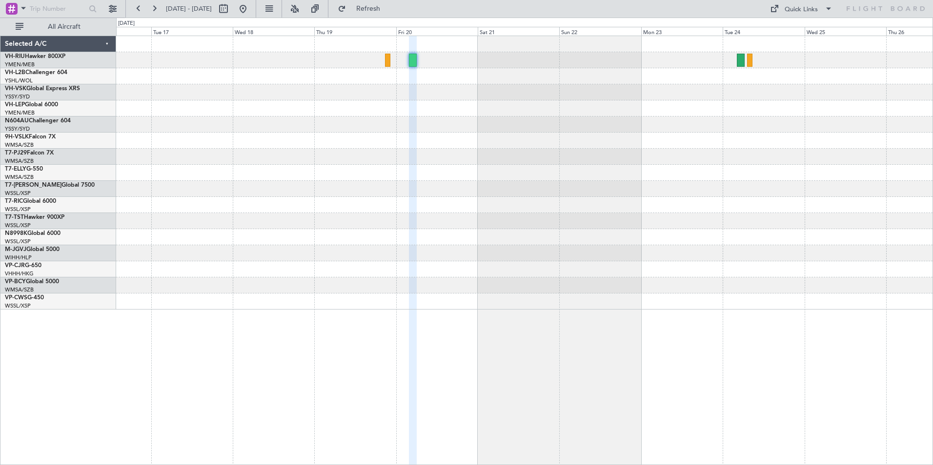
type input "0"
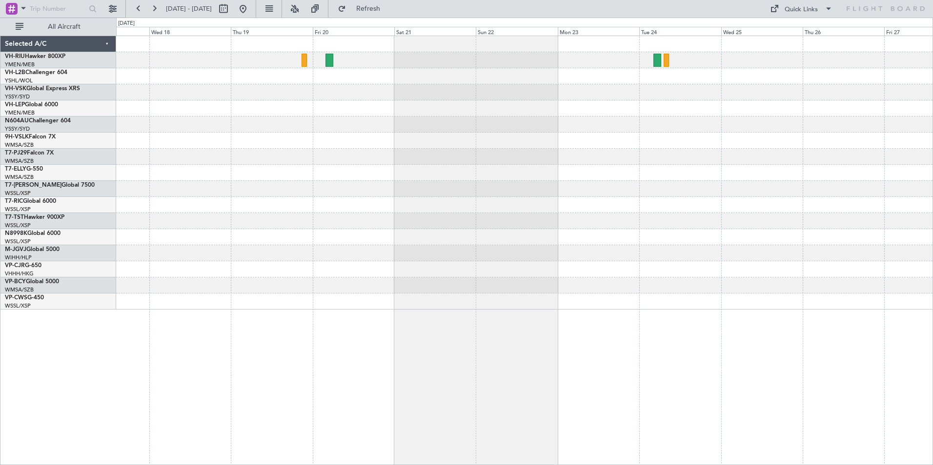
click at [438, 148] on div at bounding box center [524, 141] width 816 height 16
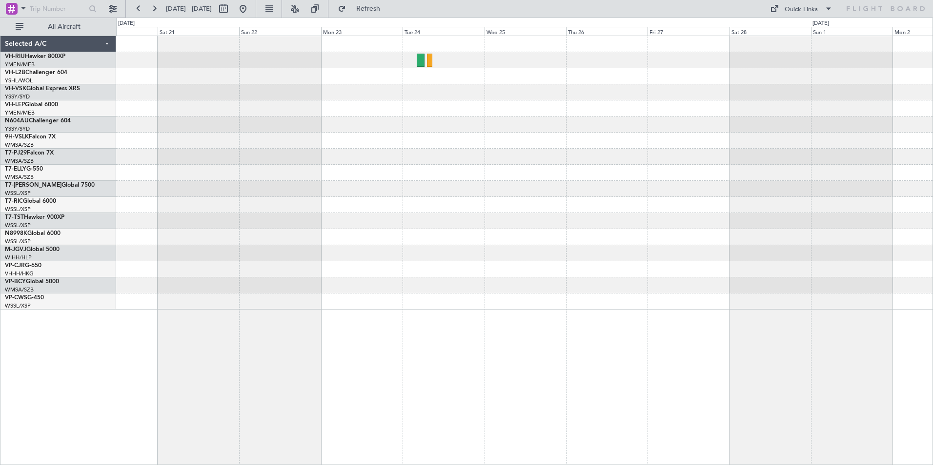
click at [335, 186] on div at bounding box center [524, 189] width 816 height 16
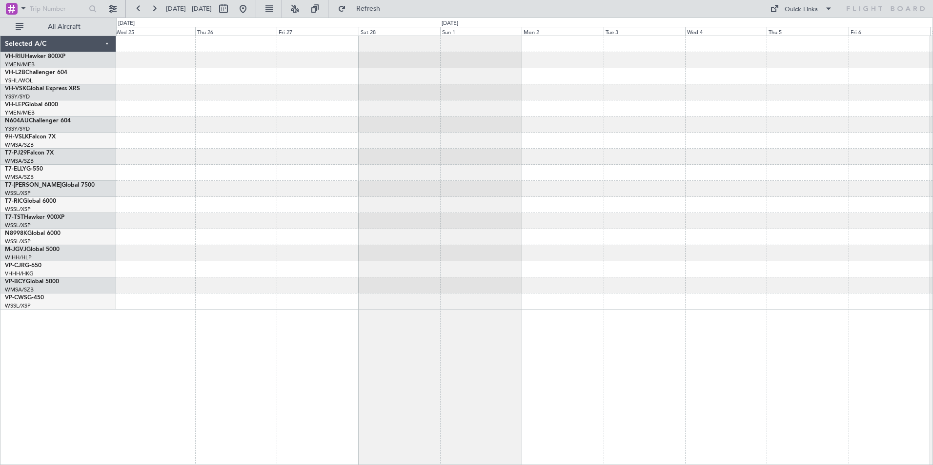
click at [321, 199] on div at bounding box center [524, 205] width 816 height 16
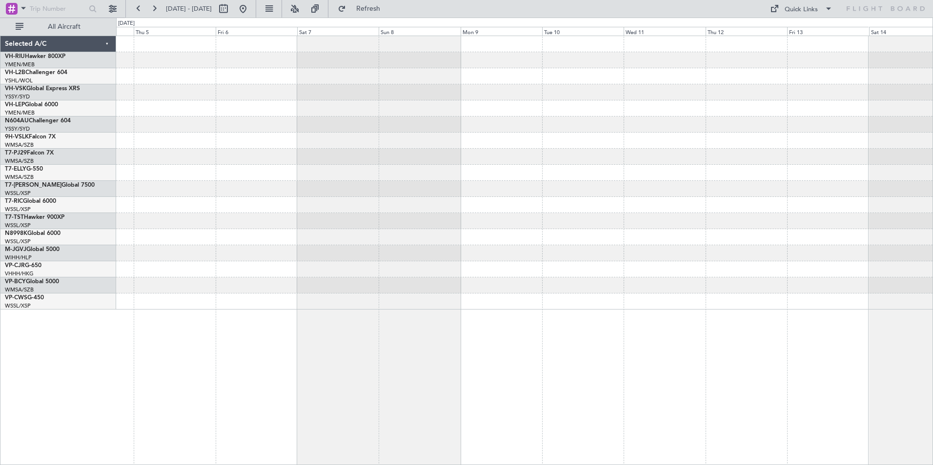
click at [340, 222] on div at bounding box center [524, 173] width 816 height 274
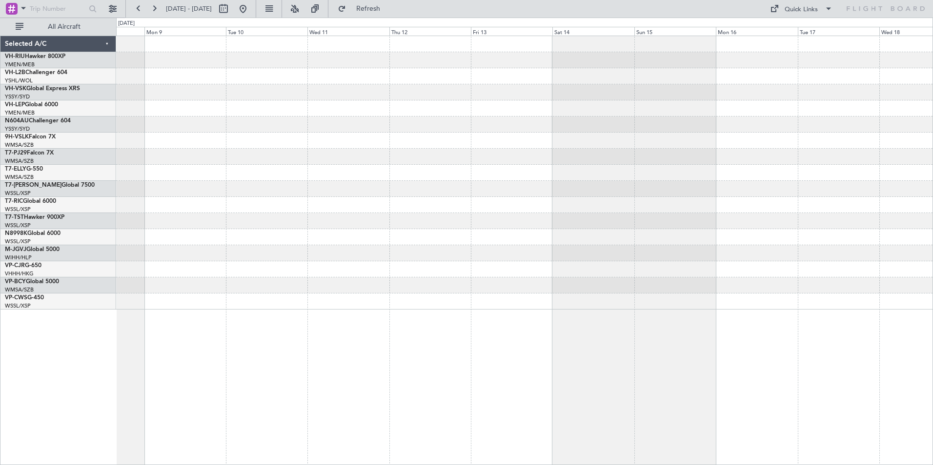
click at [297, 217] on div at bounding box center [524, 173] width 816 height 274
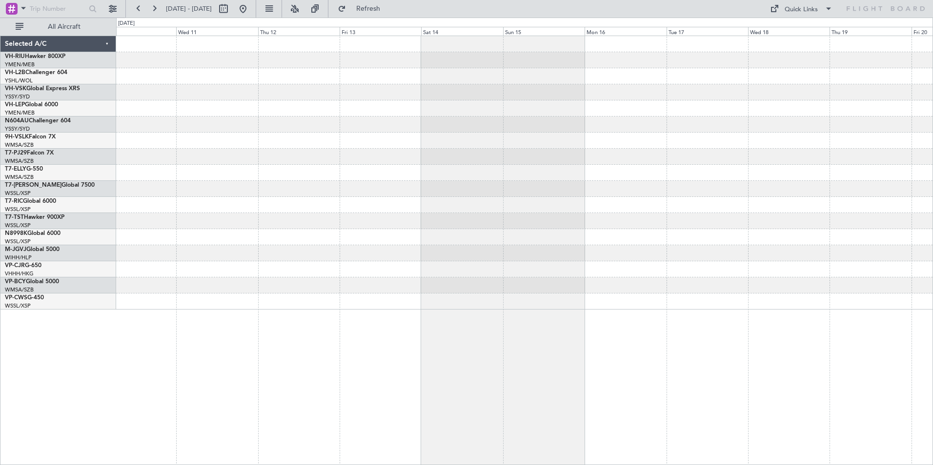
click at [338, 189] on div at bounding box center [524, 189] width 816 height 16
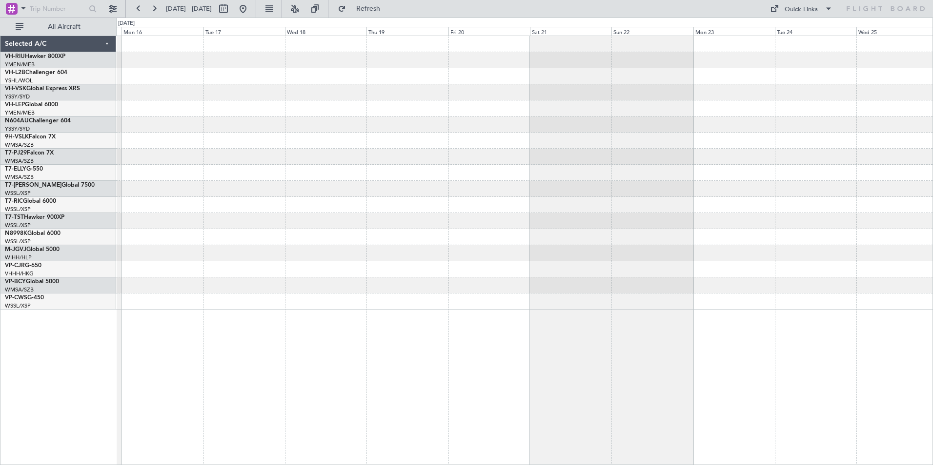
click at [363, 174] on div at bounding box center [524, 173] width 816 height 16
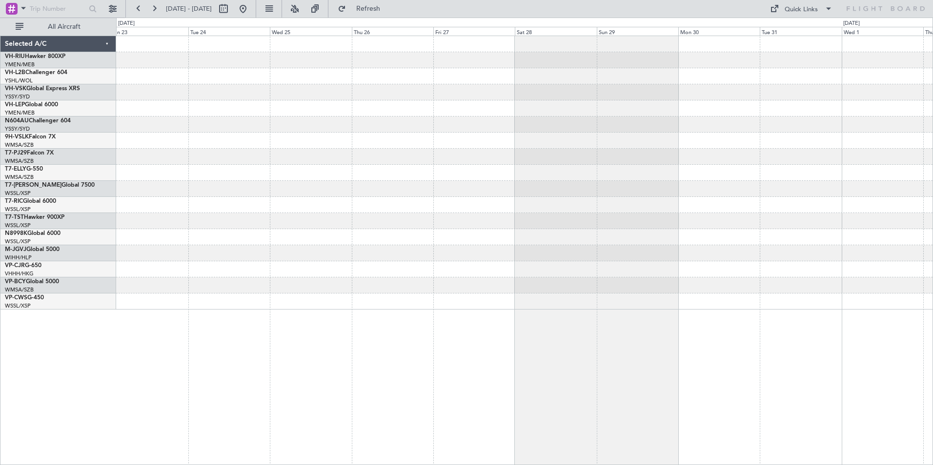
click at [287, 188] on div at bounding box center [524, 189] width 816 height 16
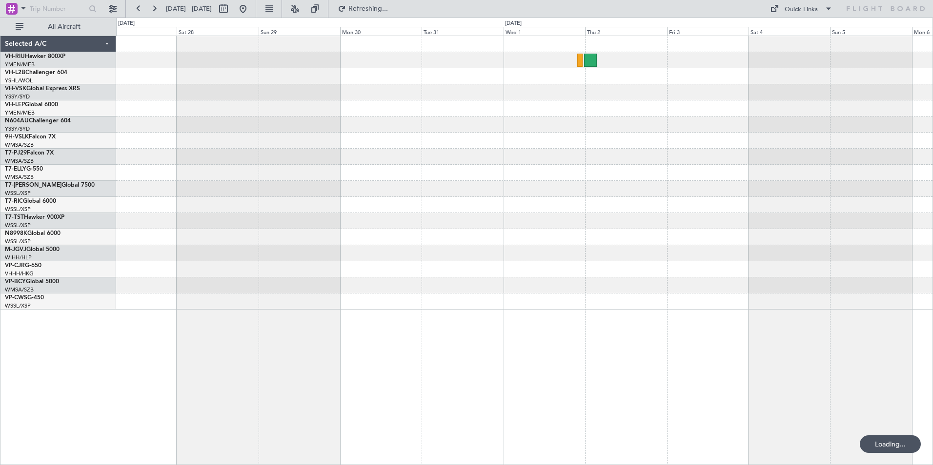
click at [428, 158] on div at bounding box center [524, 173] width 816 height 274
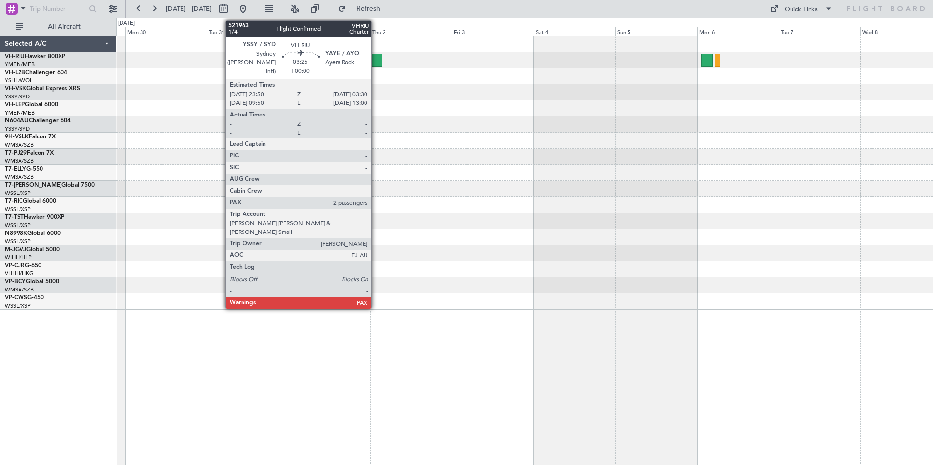
click at [376, 58] on div at bounding box center [375, 60] width 13 height 13
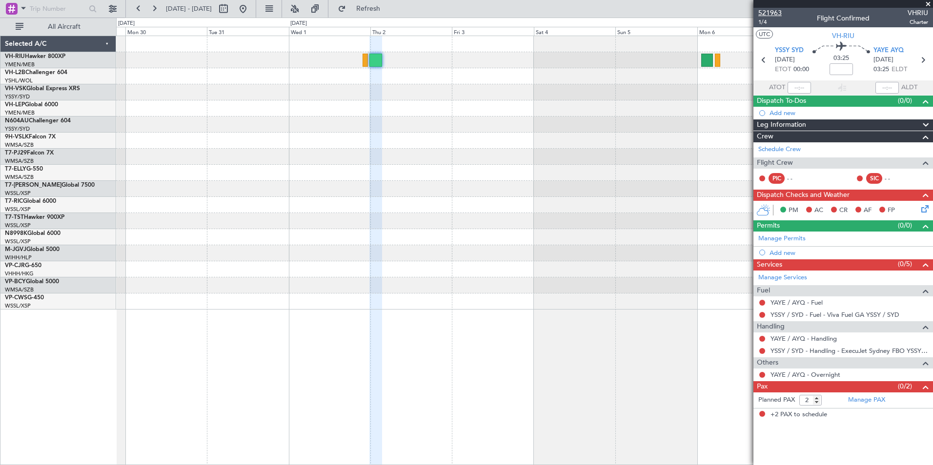
click at [773, 12] on span "521963" at bounding box center [769, 13] width 23 height 10
click at [929, 2] on span at bounding box center [928, 4] width 10 height 9
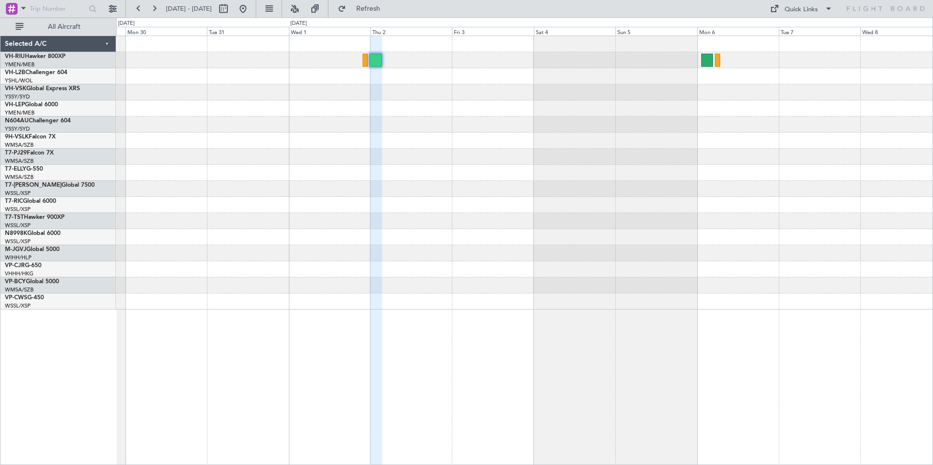
type input "0"
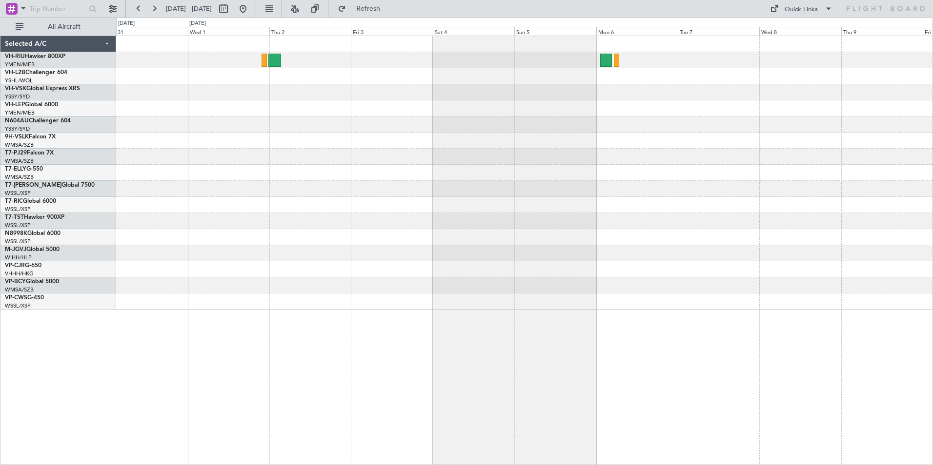
click at [250, 169] on div at bounding box center [524, 173] width 816 height 274
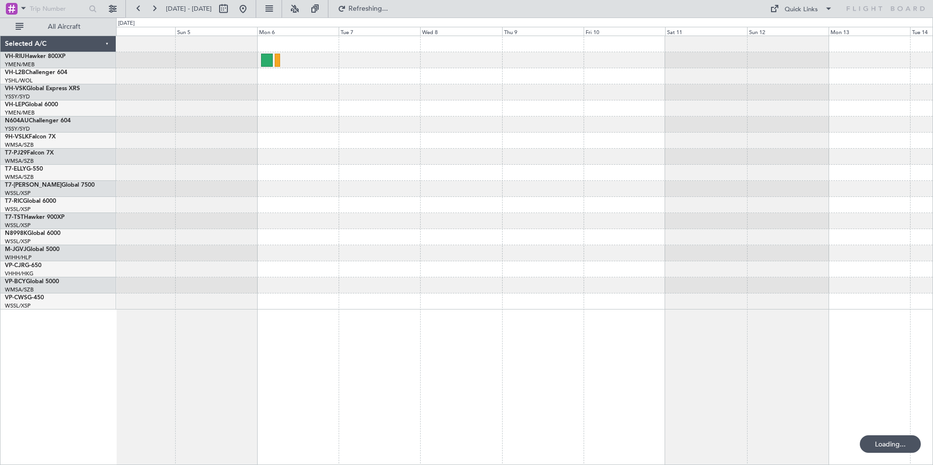
click at [305, 188] on div at bounding box center [524, 189] width 816 height 16
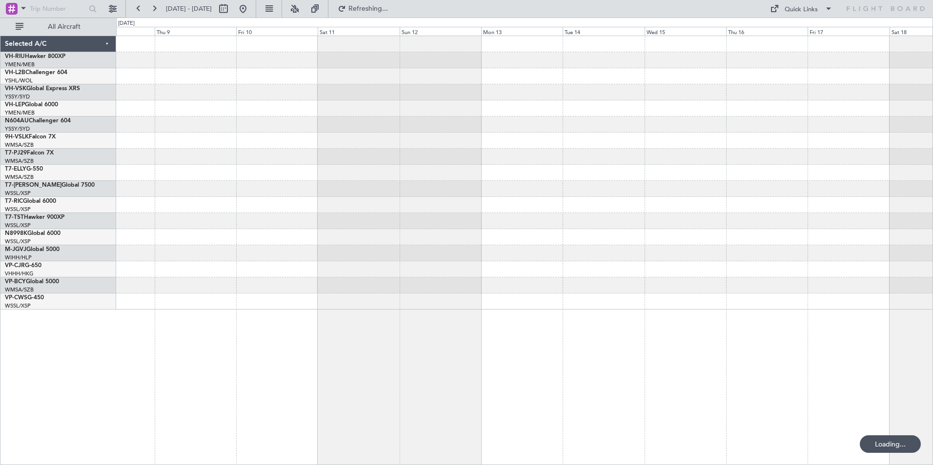
click at [299, 208] on div at bounding box center [524, 205] width 816 height 16
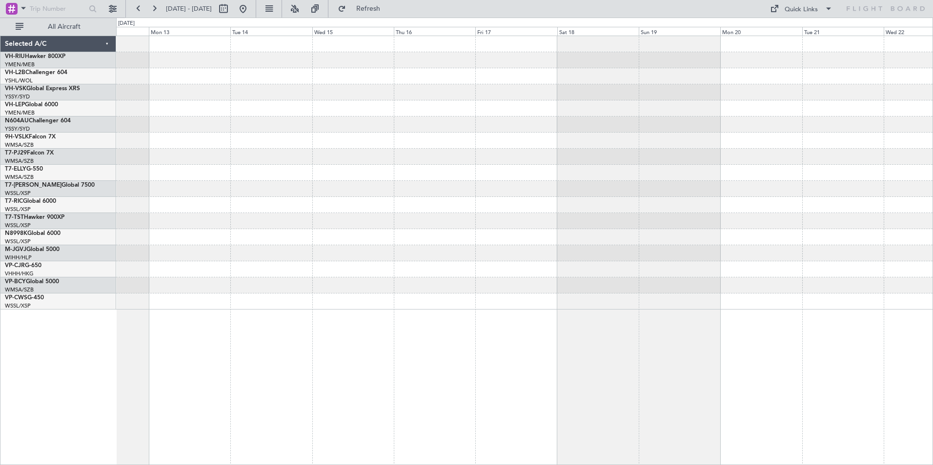
click at [358, 209] on div at bounding box center [524, 205] width 816 height 16
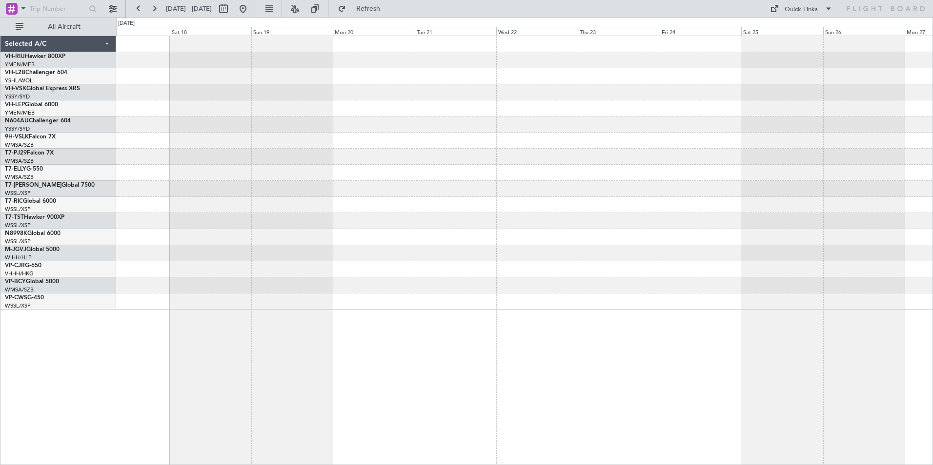
click at [309, 219] on div at bounding box center [524, 221] width 816 height 16
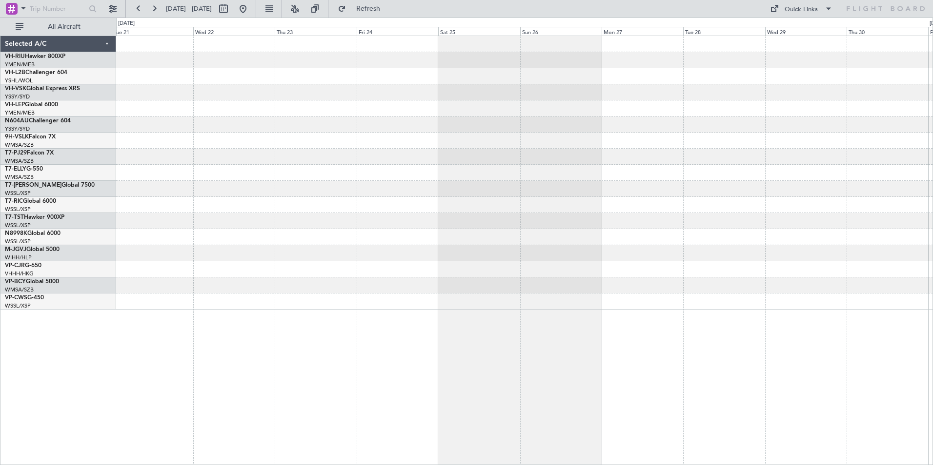
click at [372, 194] on div at bounding box center [524, 173] width 816 height 274
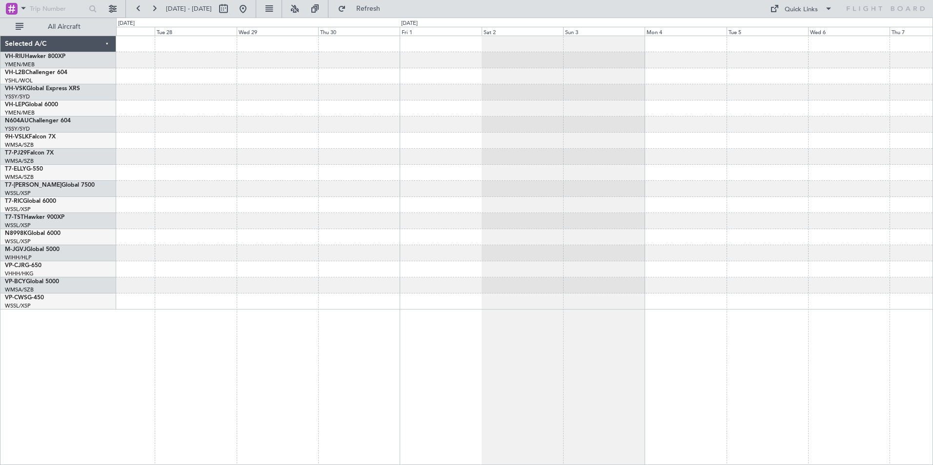
click at [401, 198] on div at bounding box center [524, 205] width 816 height 16
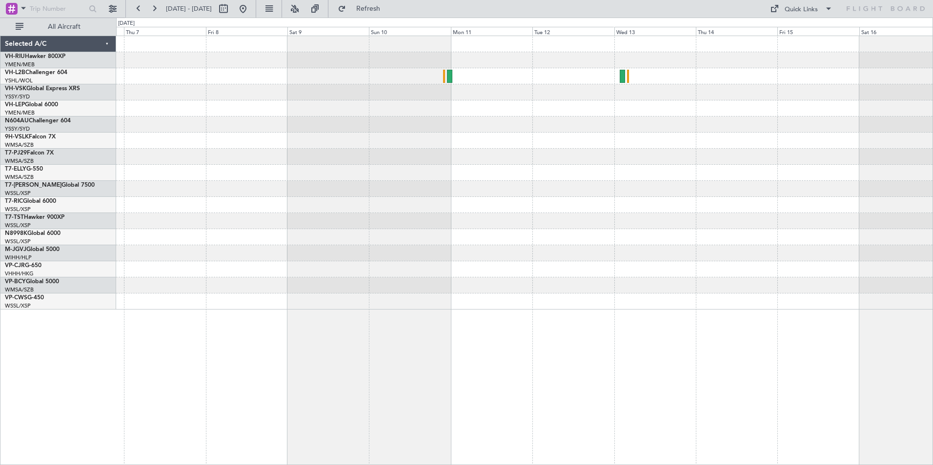
click at [330, 202] on div at bounding box center [524, 173] width 816 height 274
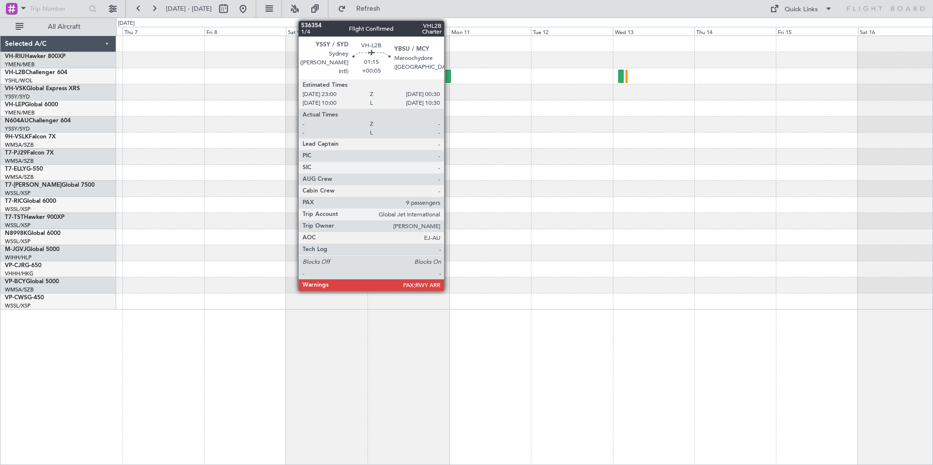
click at [448, 77] on div at bounding box center [447, 76] width 5 height 13
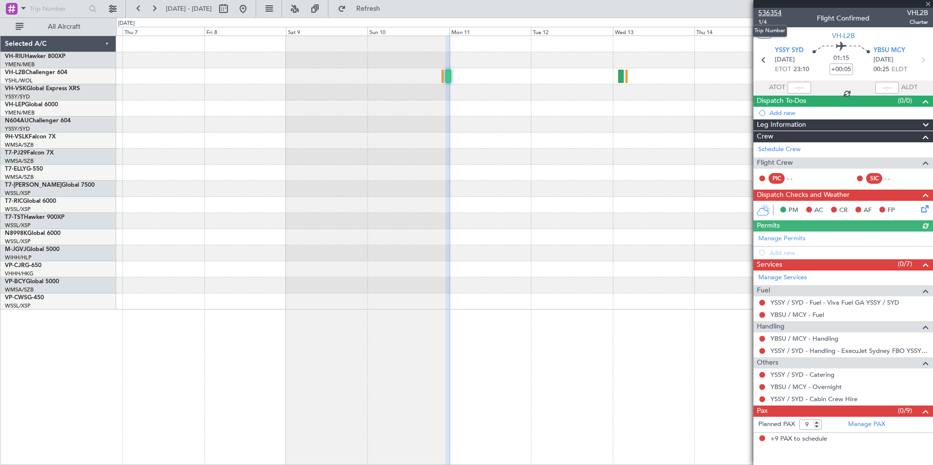
click at [764, 11] on span "536354" at bounding box center [769, 13] width 23 height 10
click at [927, 1] on span at bounding box center [928, 4] width 10 height 9
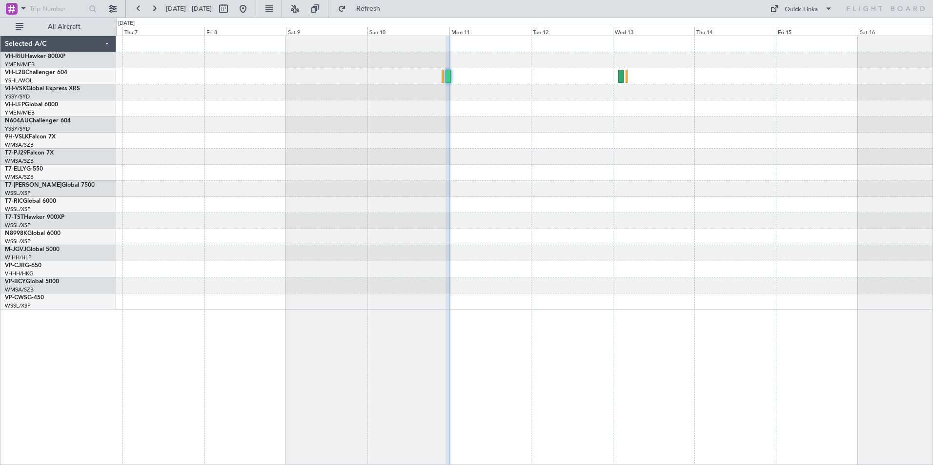
type input "0"
click at [398, 229] on div at bounding box center [524, 173] width 816 height 274
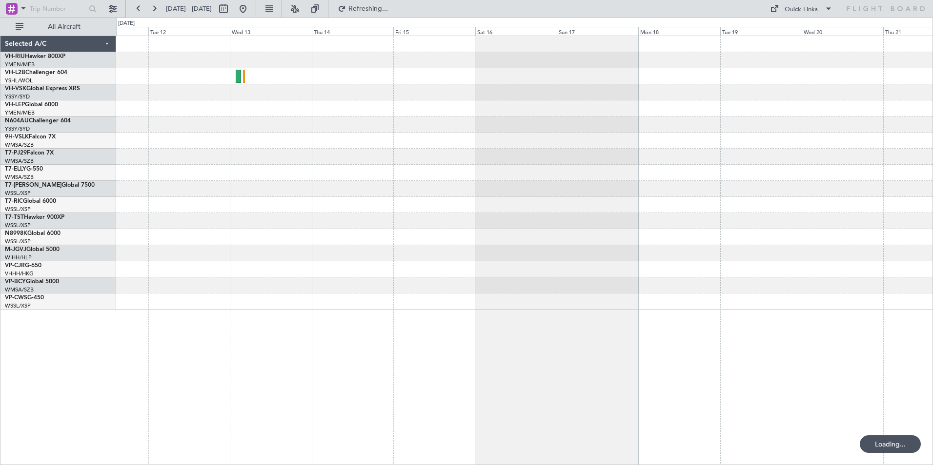
click at [390, 230] on div at bounding box center [524, 173] width 816 height 274
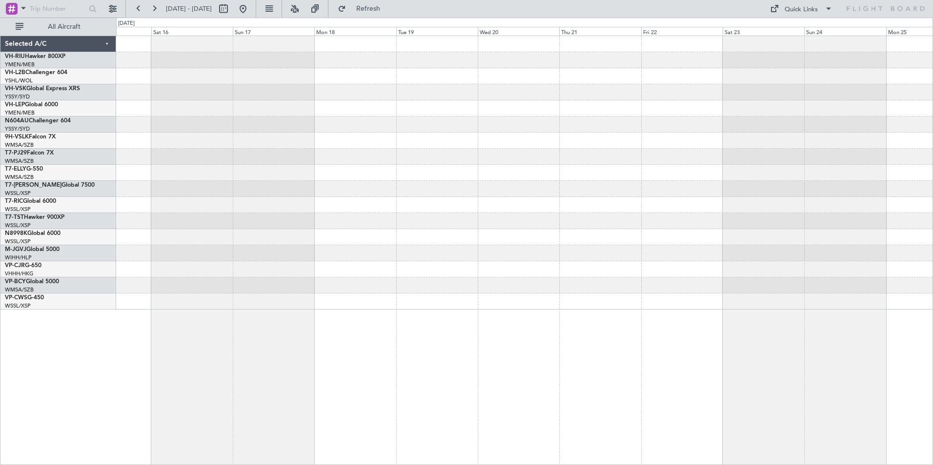
click at [286, 205] on div at bounding box center [524, 205] width 816 height 16
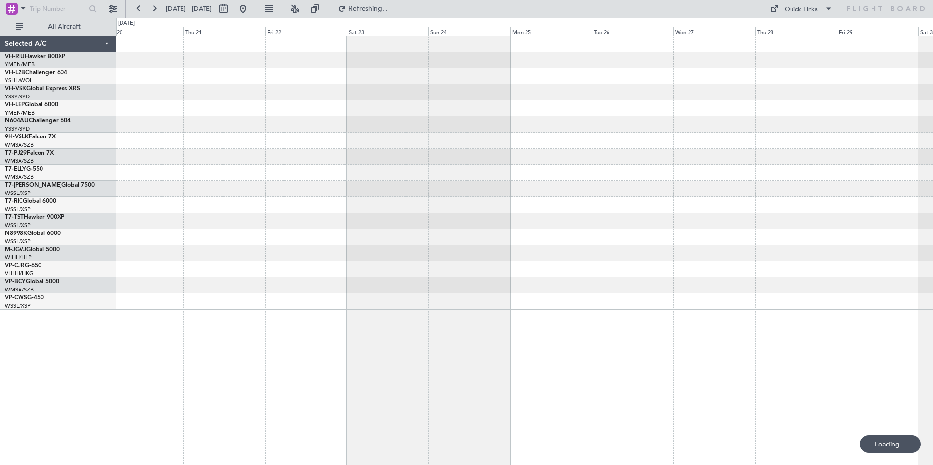
click at [207, 206] on div at bounding box center [524, 205] width 816 height 16
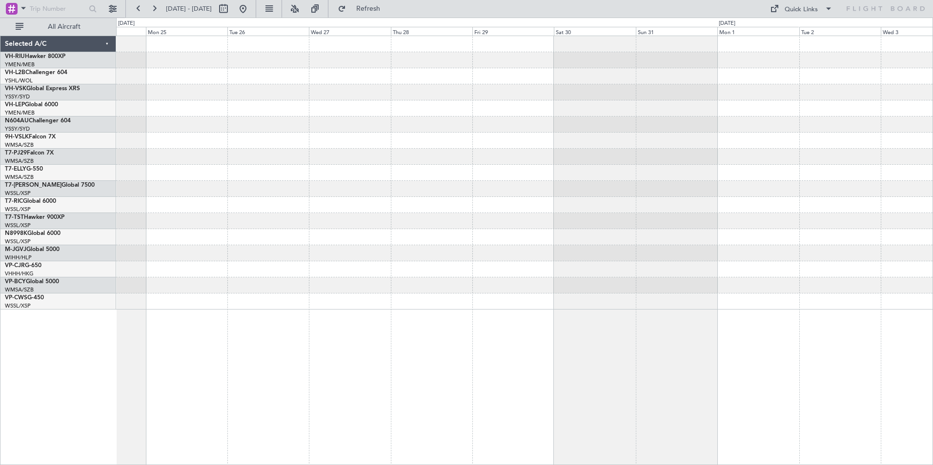
click at [391, 215] on div at bounding box center [524, 221] width 816 height 16
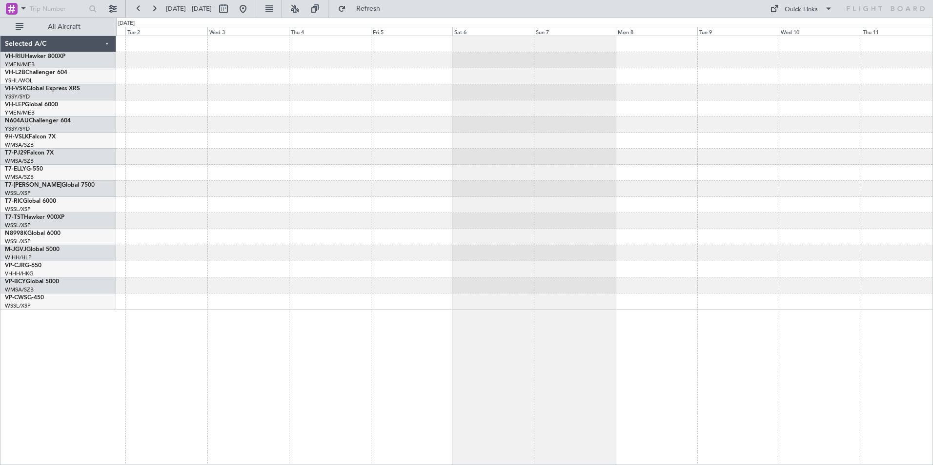
click at [148, 165] on div at bounding box center [524, 173] width 816 height 16
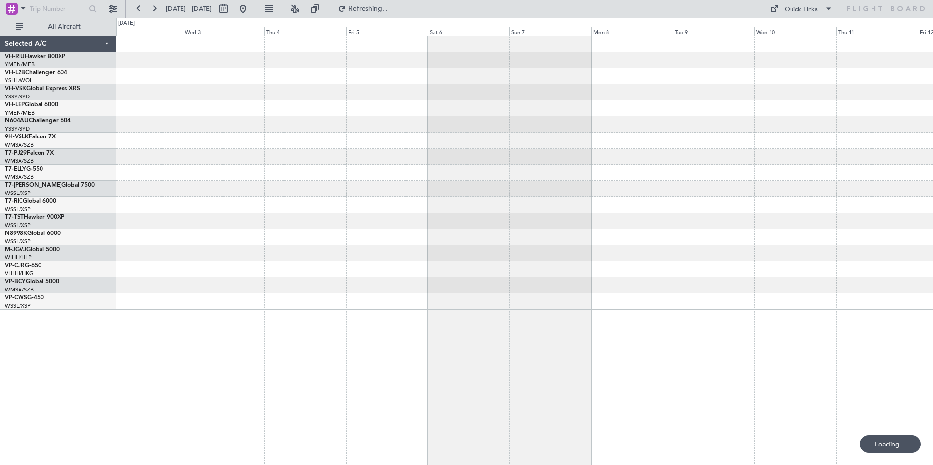
click at [183, 174] on div at bounding box center [524, 173] width 816 height 274
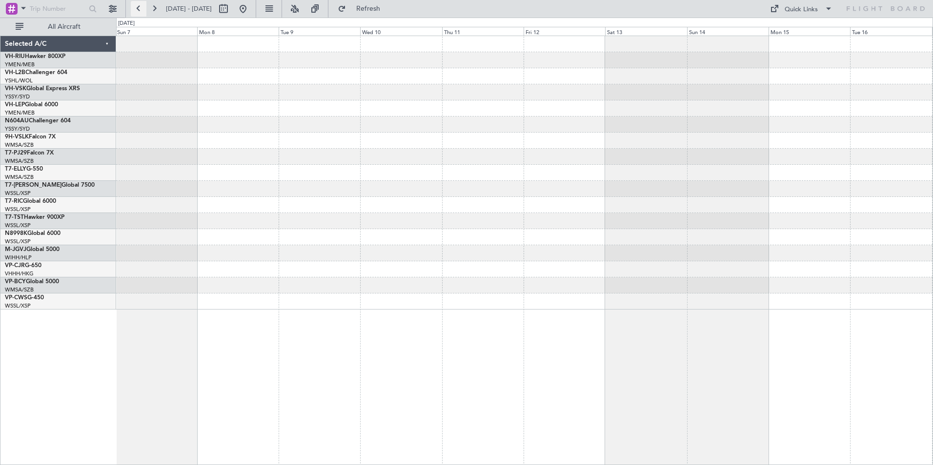
click at [135, 9] on button at bounding box center [139, 9] width 16 height 16
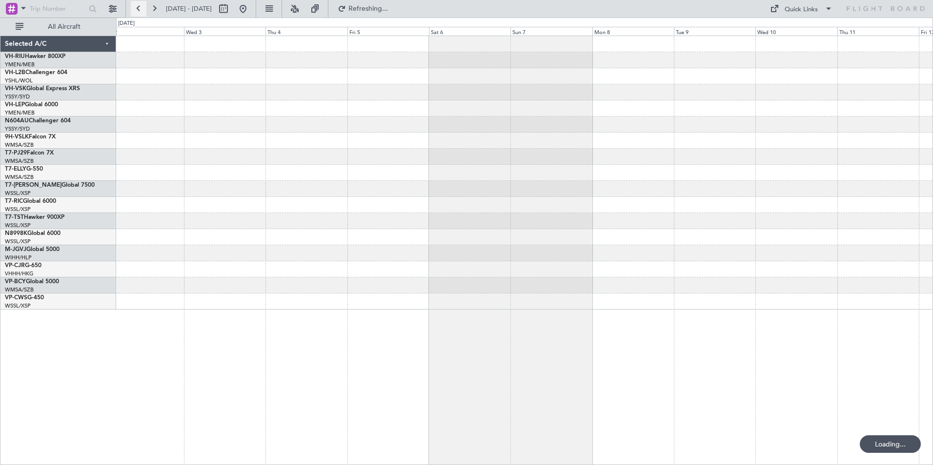
click at [135, 9] on button at bounding box center [139, 9] width 16 height 16
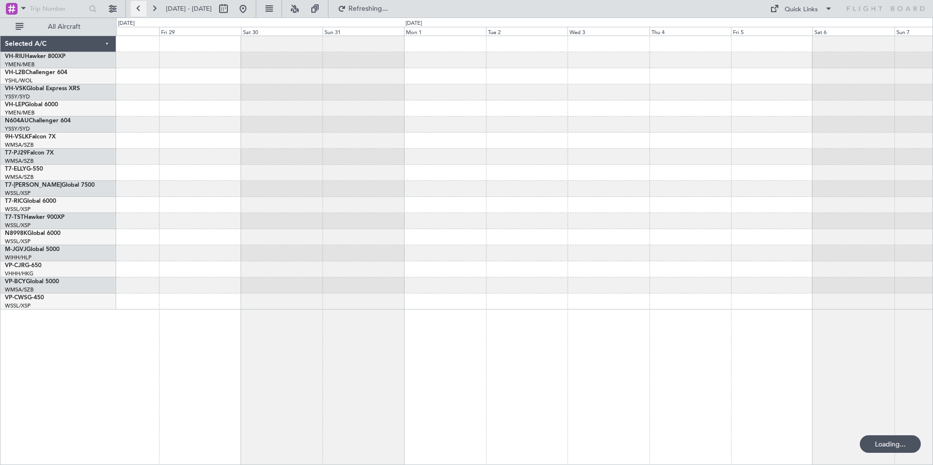
click at [135, 9] on button at bounding box center [139, 9] width 16 height 16
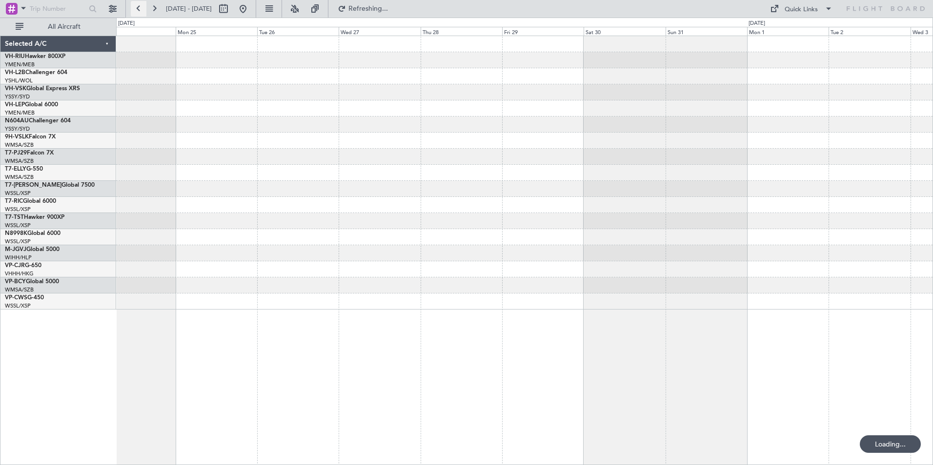
click at [135, 9] on button at bounding box center [139, 9] width 16 height 16
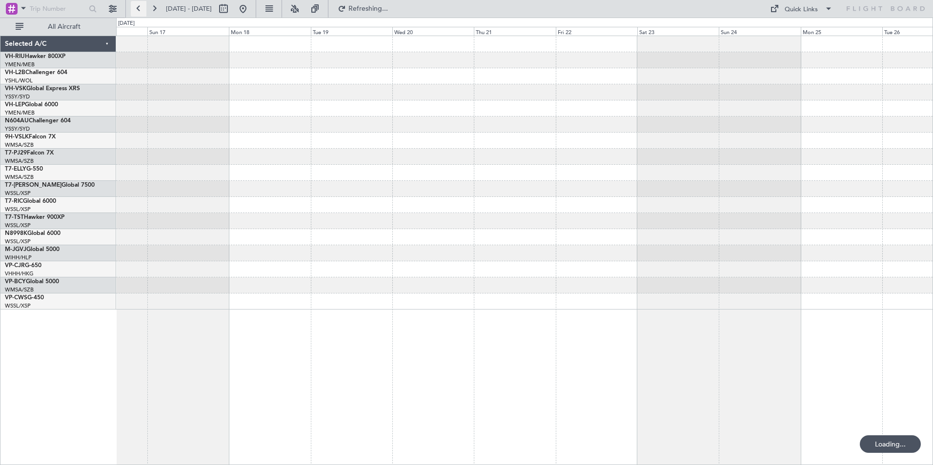
click at [135, 9] on button at bounding box center [139, 9] width 16 height 16
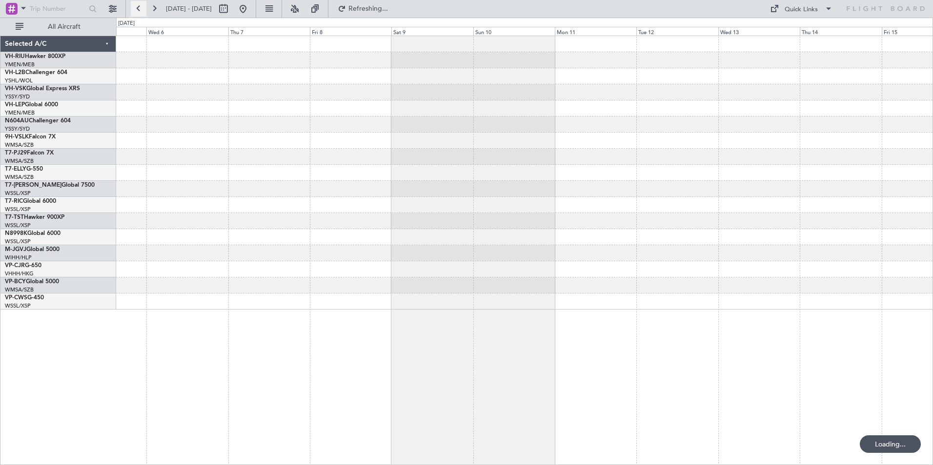
click at [135, 9] on button at bounding box center [139, 9] width 16 height 16
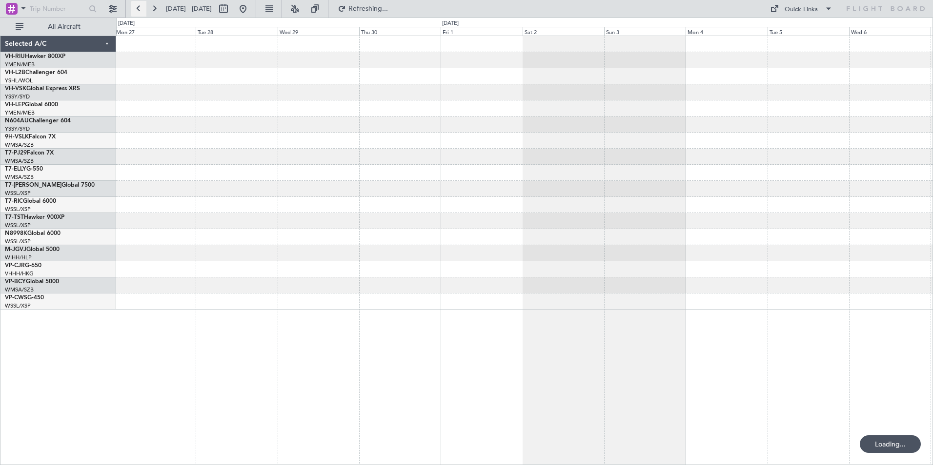
click at [135, 9] on button at bounding box center [139, 9] width 16 height 16
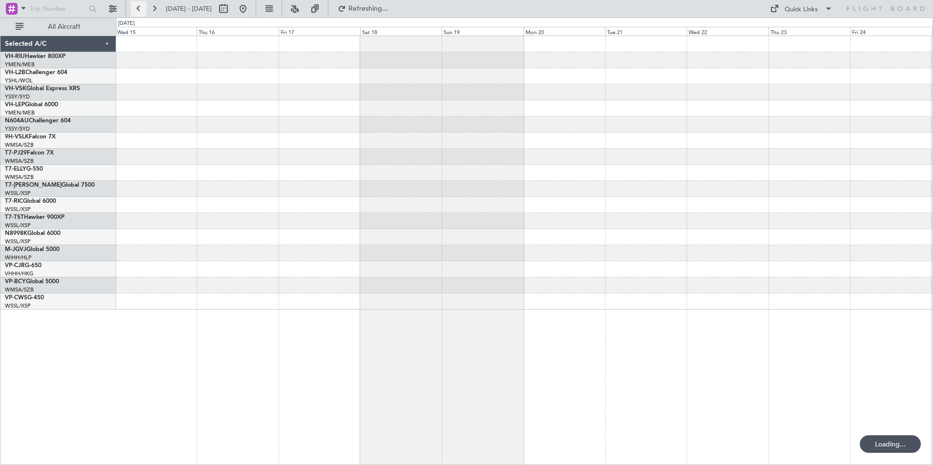
click at [135, 9] on button at bounding box center [139, 9] width 16 height 16
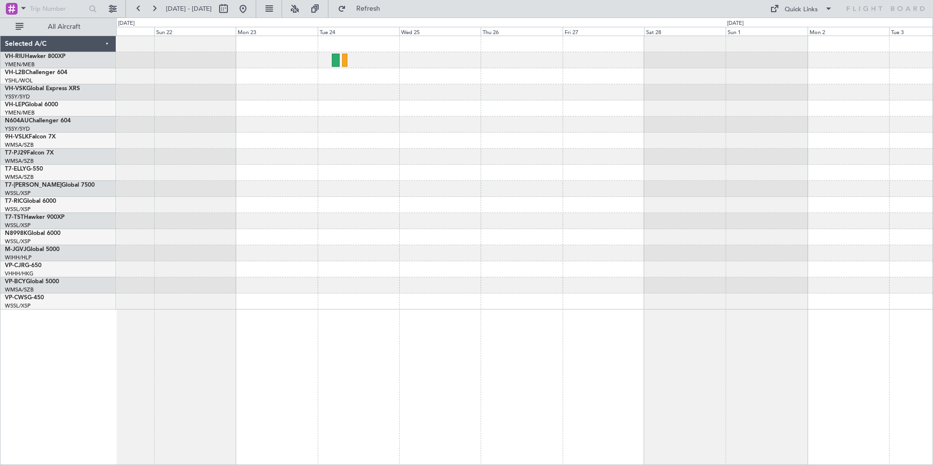
click at [223, 153] on div at bounding box center [524, 157] width 816 height 16
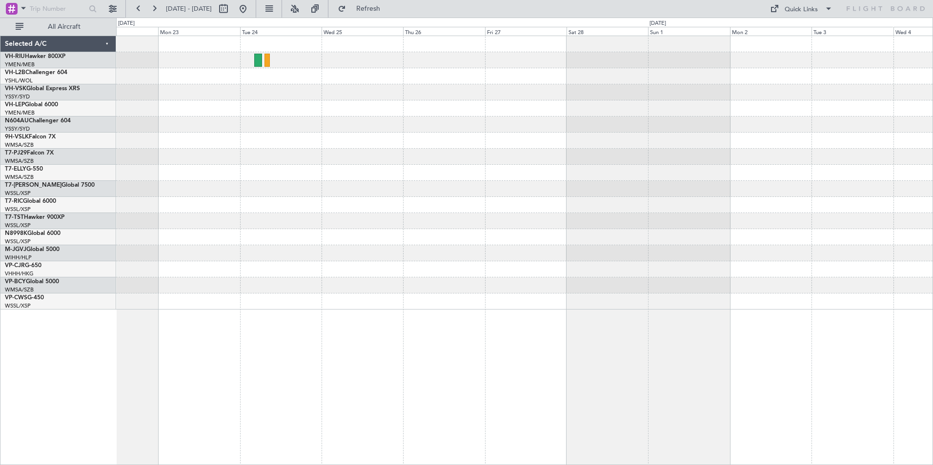
click at [309, 138] on div at bounding box center [524, 173] width 816 height 274
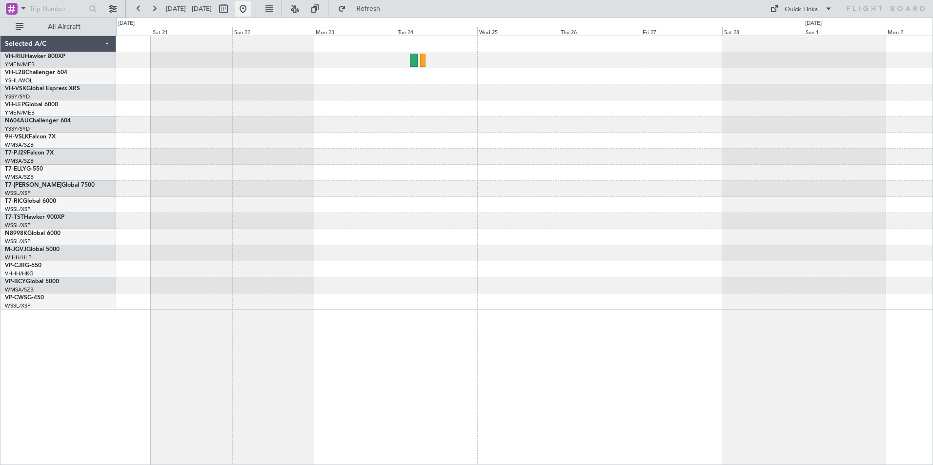
click at [251, 8] on button at bounding box center [243, 9] width 16 height 16
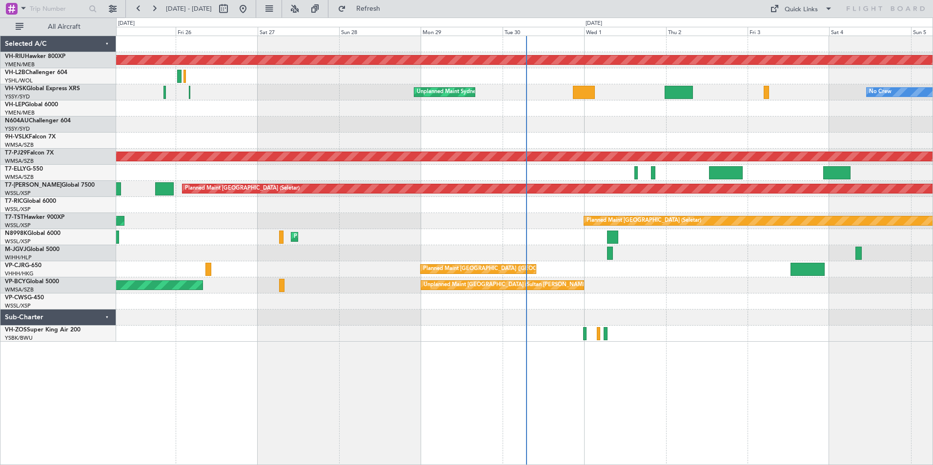
click at [773, 154] on div "Planned Maint [GEOGRAPHIC_DATA] ([GEOGRAPHIC_DATA]) Unplanned Maint Sydney ([PE…" at bounding box center [524, 189] width 816 height 306
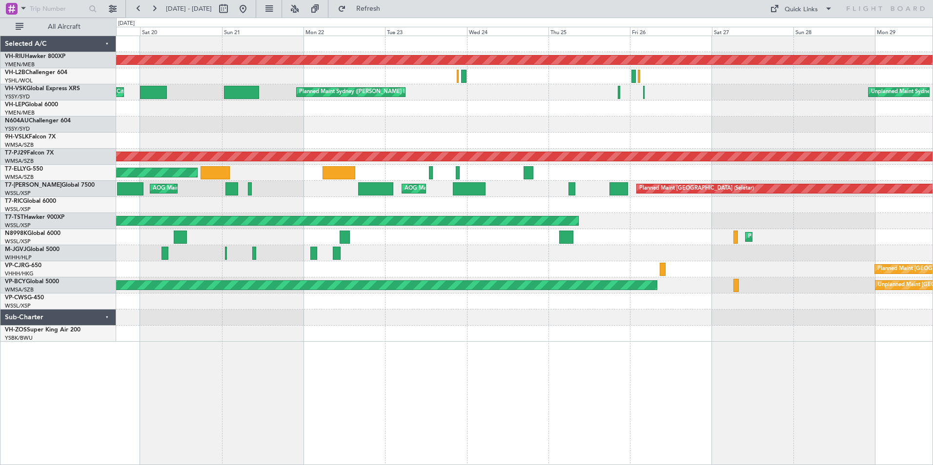
click at [668, 135] on div "Planned Maint [GEOGRAPHIC_DATA] ([GEOGRAPHIC_DATA]) Unplanned Maint [GEOGRAPHIC…" at bounding box center [524, 189] width 816 height 306
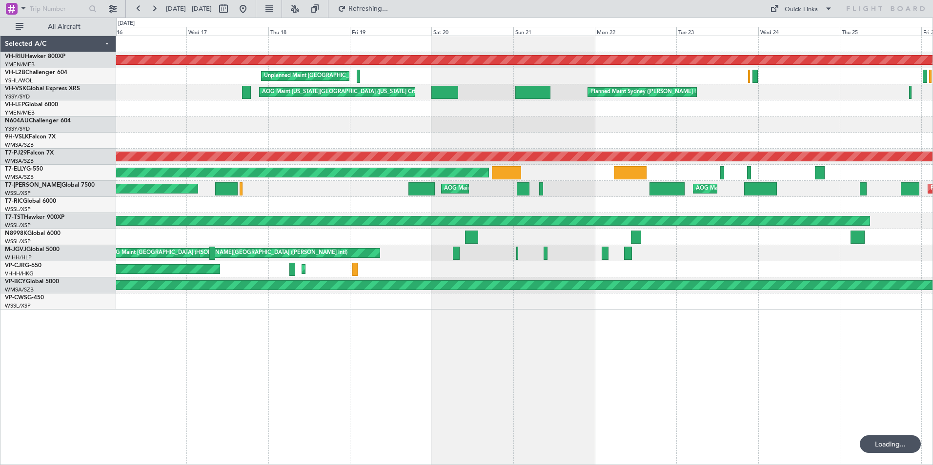
click at [771, 161] on div "Planned Maint [GEOGRAPHIC_DATA] ([GEOGRAPHIC_DATA]) Unplanned Maint [GEOGRAPHIC…" at bounding box center [524, 173] width 816 height 274
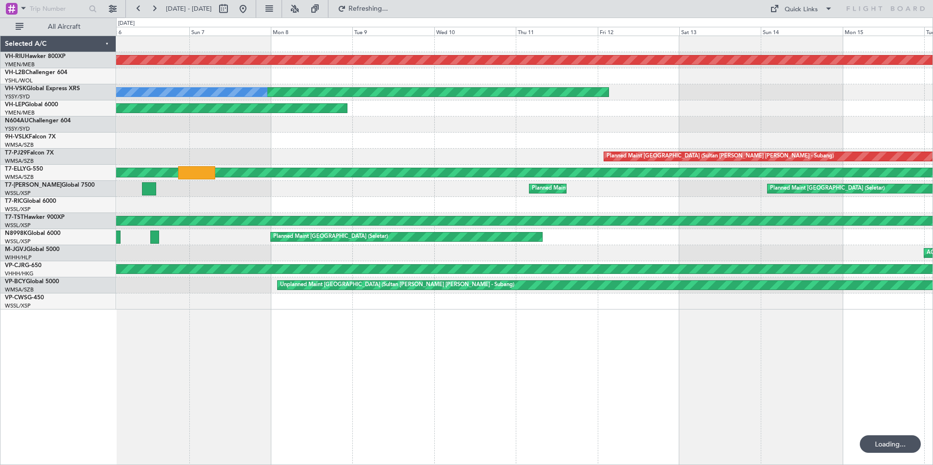
click at [783, 140] on div "Planned Maint [GEOGRAPHIC_DATA] ([GEOGRAPHIC_DATA]) Unplanned Maint [GEOGRAPHIC…" at bounding box center [524, 173] width 816 height 274
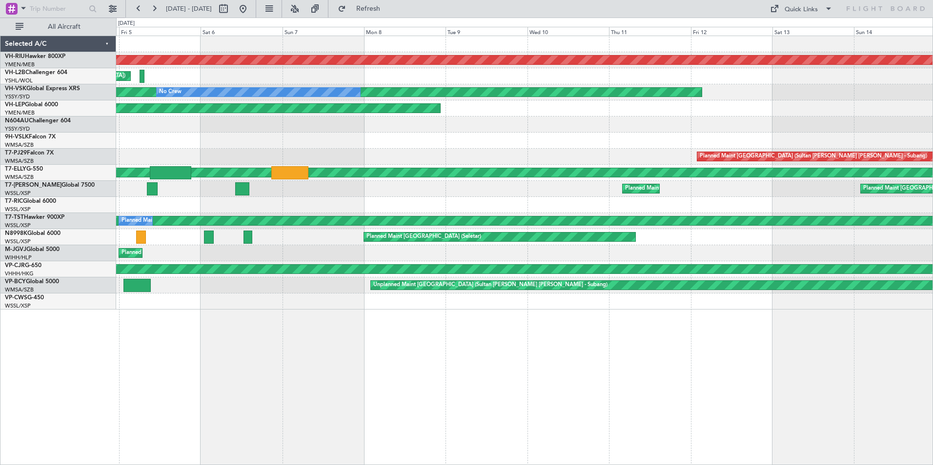
click at [690, 141] on div "Planned Maint [GEOGRAPHIC_DATA] ([GEOGRAPHIC_DATA]) Unplanned Maint [GEOGRAPHIC…" at bounding box center [524, 173] width 816 height 274
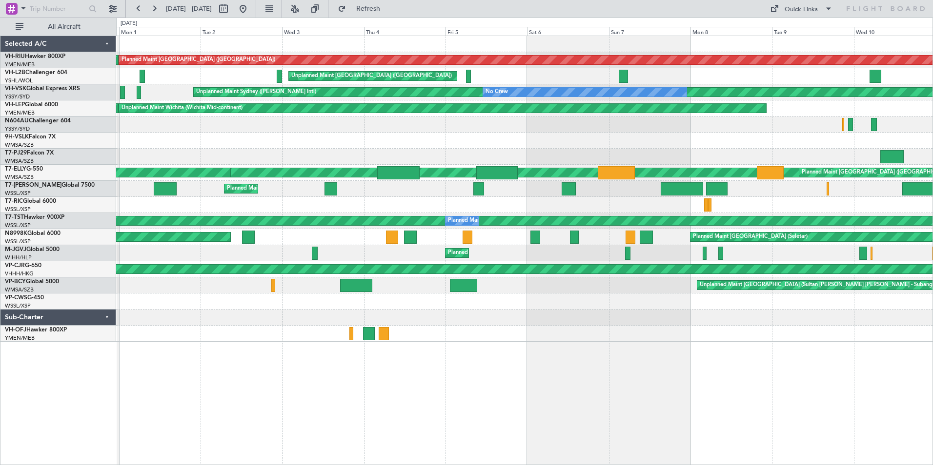
click at [553, 154] on div "Planned Maint [GEOGRAPHIC_DATA] ([GEOGRAPHIC_DATA]) Planned Maint [GEOGRAPHIC_D…" at bounding box center [524, 189] width 816 height 306
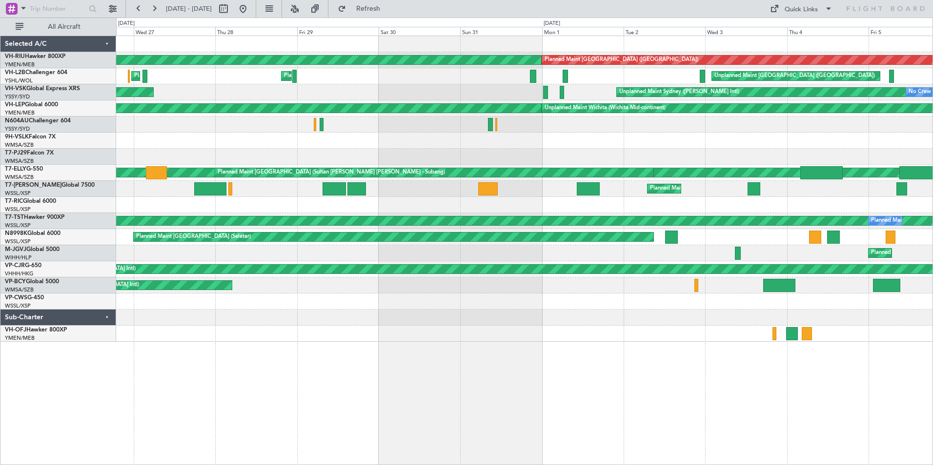
click at [765, 177] on div "Planned Maint [GEOGRAPHIC_DATA] ([GEOGRAPHIC_DATA]) Planned Maint [GEOGRAPHIC_D…" at bounding box center [524, 189] width 816 height 306
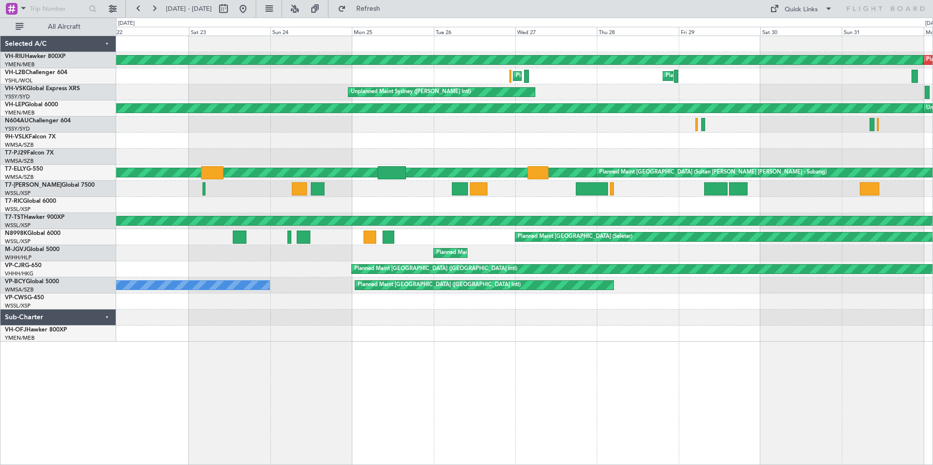
click at [565, 130] on div "Planned Maint [GEOGRAPHIC_DATA] ([GEOGRAPHIC_DATA]) Planned Maint [GEOGRAPHIC_D…" at bounding box center [524, 189] width 816 height 306
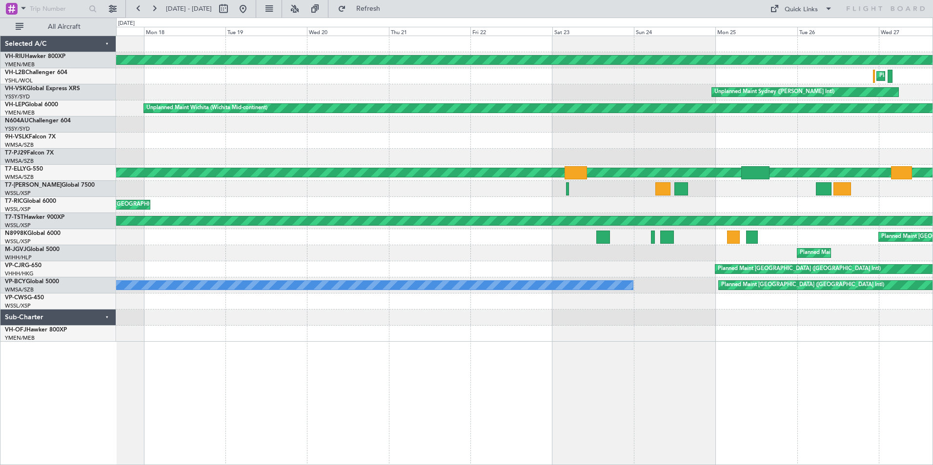
click at [612, 154] on div "Planned Maint [GEOGRAPHIC_DATA] ([GEOGRAPHIC_DATA]) Planned Maint Sydney ([PERS…" at bounding box center [524, 189] width 816 height 306
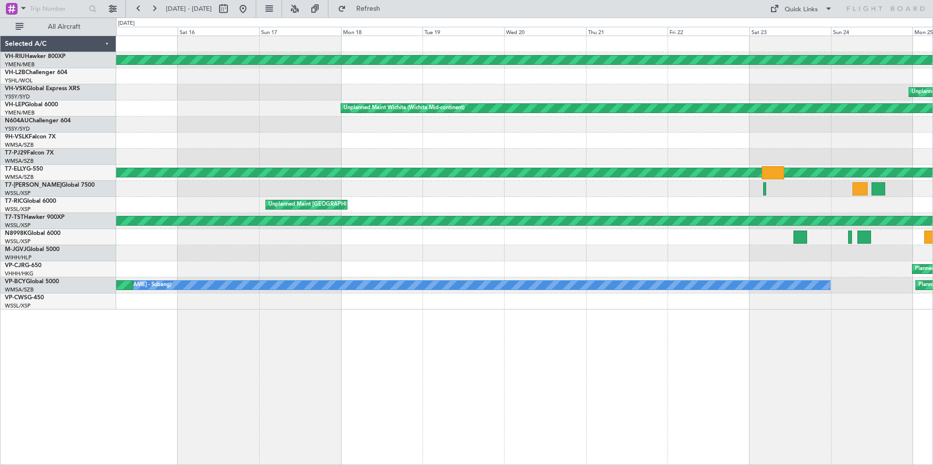
click at [204, 153] on div at bounding box center [524, 157] width 816 height 16
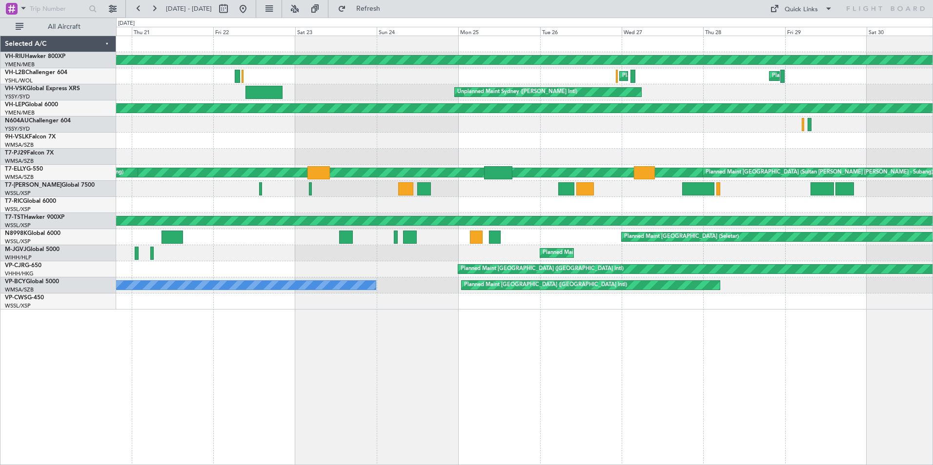
click at [59, 136] on div "Planned Maint [GEOGRAPHIC_DATA] ([GEOGRAPHIC_DATA]) Planned Maint [GEOGRAPHIC_D…" at bounding box center [466, 242] width 933 height 448
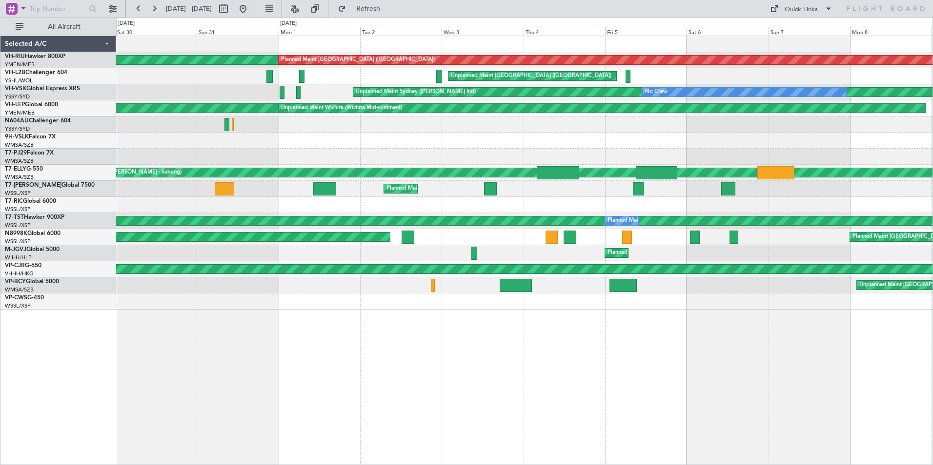
click at [48, 122] on div "Planned Maint [GEOGRAPHIC_DATA] ([GEOGRAPHIC_DATA]) Planned Maint [GEOGRAPHIC_D…" at bounding box center [466, 242] width 933 height 448
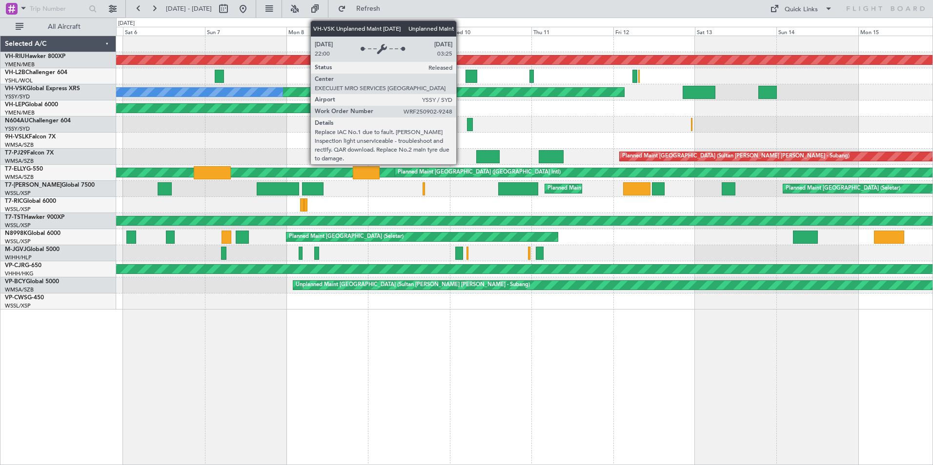
click at [461, 89] on div "Unplanned Maint Sydney ([PERSON_NAME] Intl)" at bounding box center [207, 92] width 834 height 9
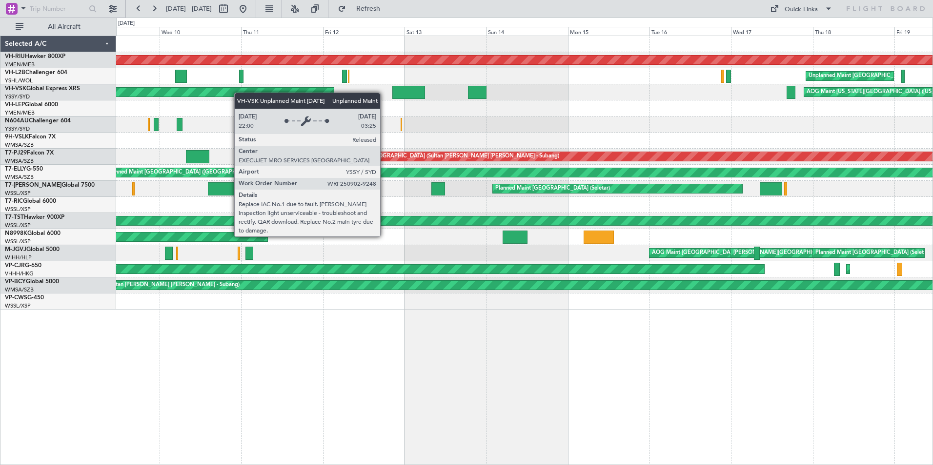
click at [99, 95] on div "Planned Maint [GEOGRAPHIC_DATA] ([GEOGRAPHIC_DATA]) Unplanned Maint [GEOGRAPHIC…" at bounding box center [466, 242] width 933 height 448
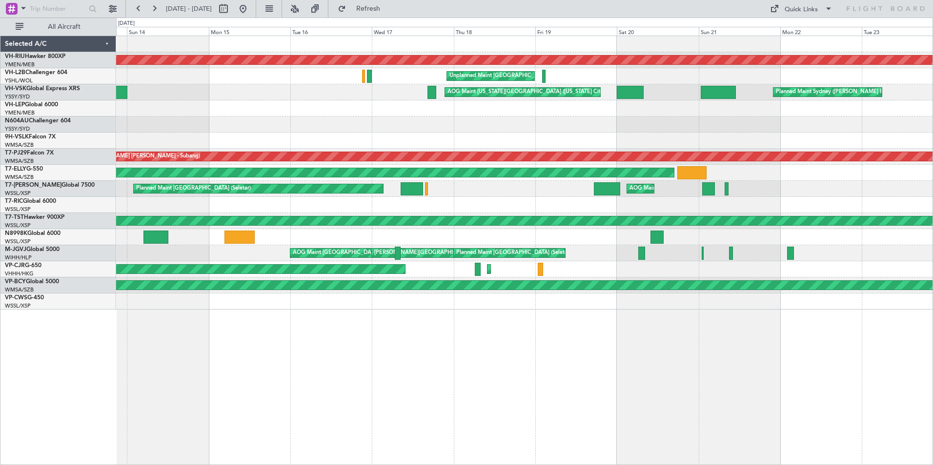
click at [148, 95] on div "AOG Maint [US_STATE][GEOGRAPHIC_DATA] ([US_STATE] City Intl) Planned Maint Sydn…" at bounding box center [524, 92] width 816 height 16
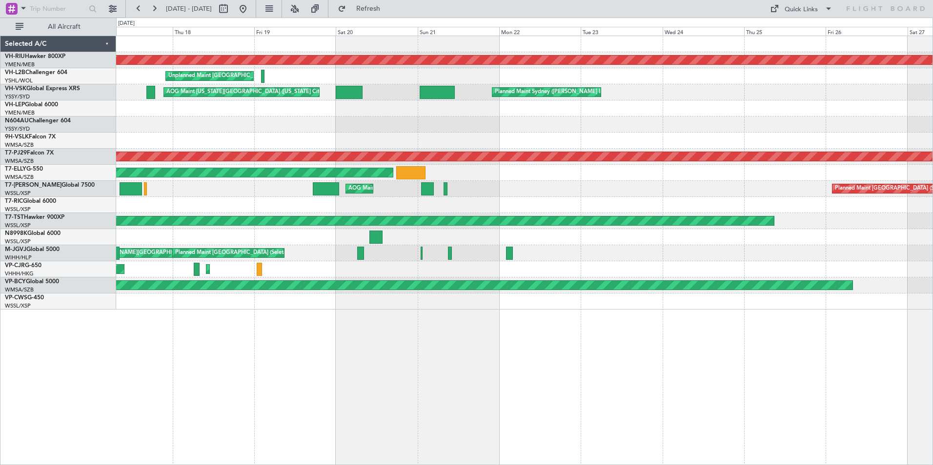
click at [362, 122] on div at bounding box center [524, 125] width 816 height 16
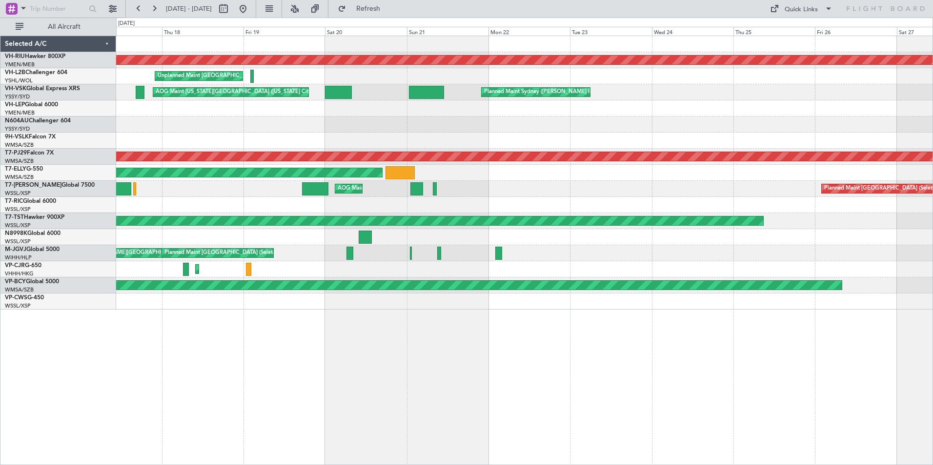
click at [198, 108] on div "Planned Maint [GEOGRAPHIC_DATA] ([GEOGRAPHIC_DATA]) Unplanned Maint [GEOGRAPHIC…" at bounding box center [524, 173] width 816 height 274
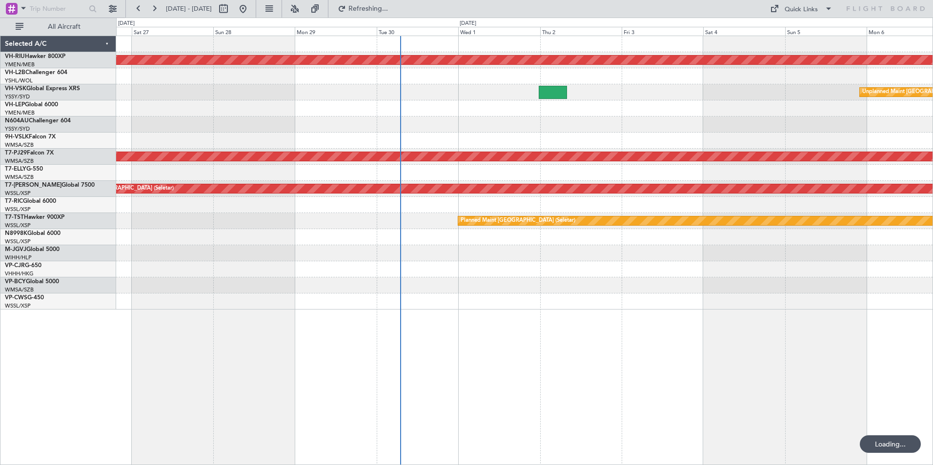
click at [222, 126] on div at bounding box center [524, 125] width 816 height 16
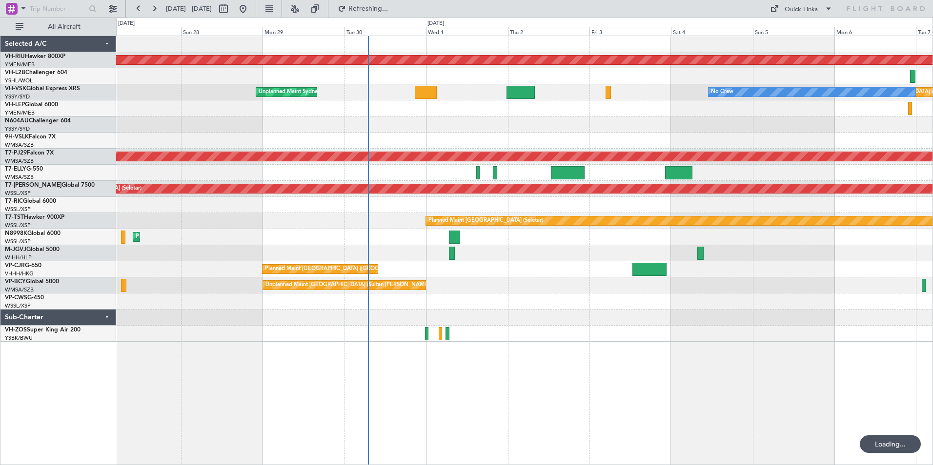
click at [219, 124] on div at bounding box center [524, 125] width 816 height 16
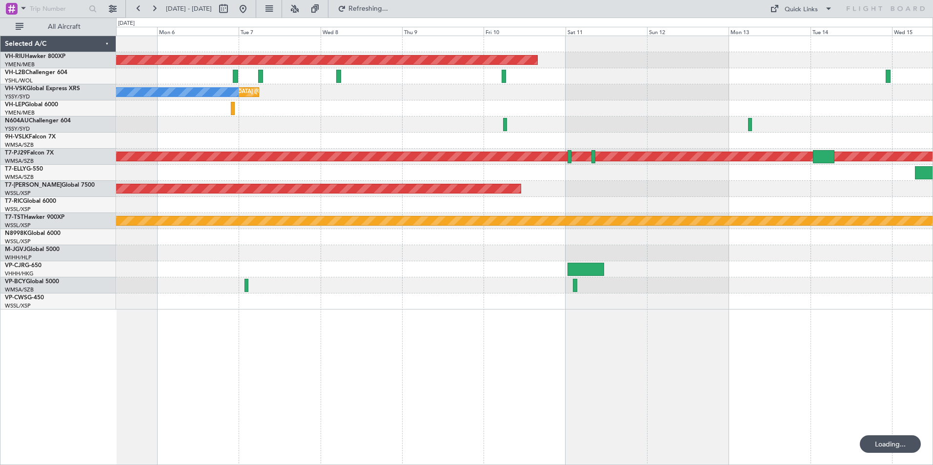
click at [744, 125] on div "Planned Maint [GEOGRAPHIC_DATA] ([GEOGRAPHIC_DATA]) Unplanned Maint [GEOGRAPHIC…" at bounding box center [524, 173] width 816 height 274
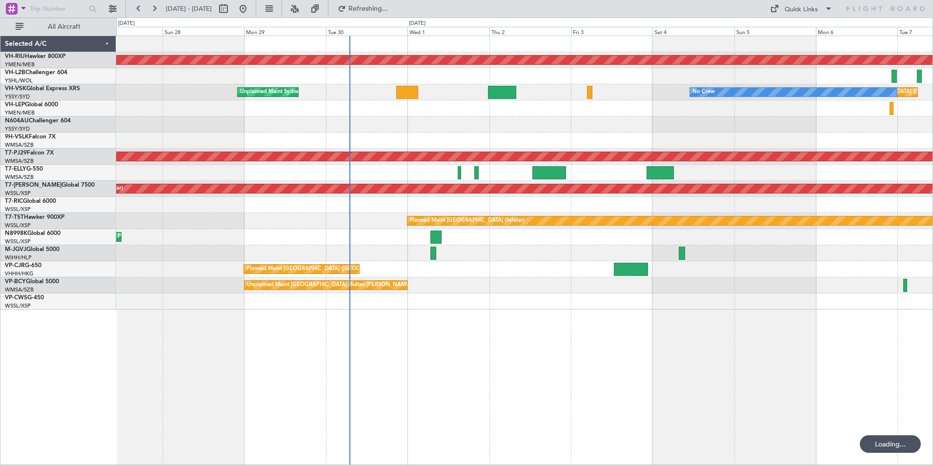
click at [714, 140] on div "Planned Maint [GEOGRAPHIC_DATA] ([GEOGRAPHIC_DATA]) Unplanned Maint [GEOGRAPHIC…" at bounding box center [524, 173] width 816 height 274
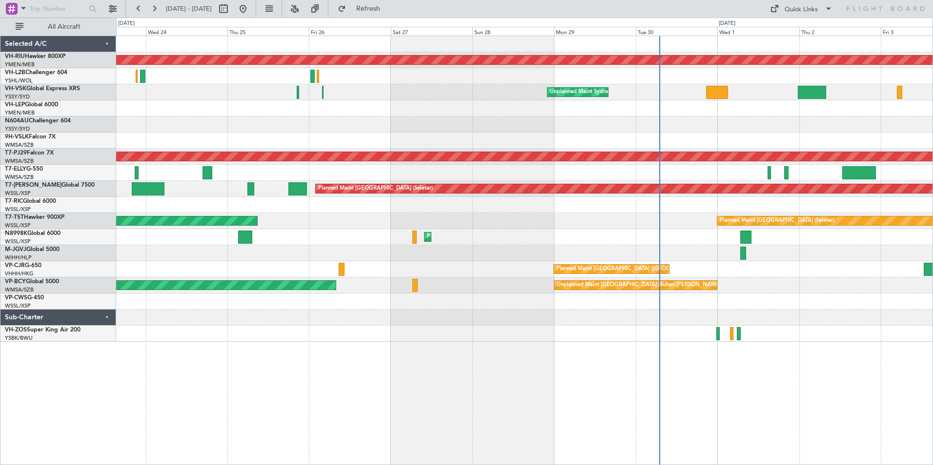
click at [542, 135] on div "Planned Maint [GEOGRAPHIC_DATA] ([GEOGRAPHIC_DATA]) Unplanned Maint Sydney ([PE…" at bounding box center [524, 189] width 816 height 306
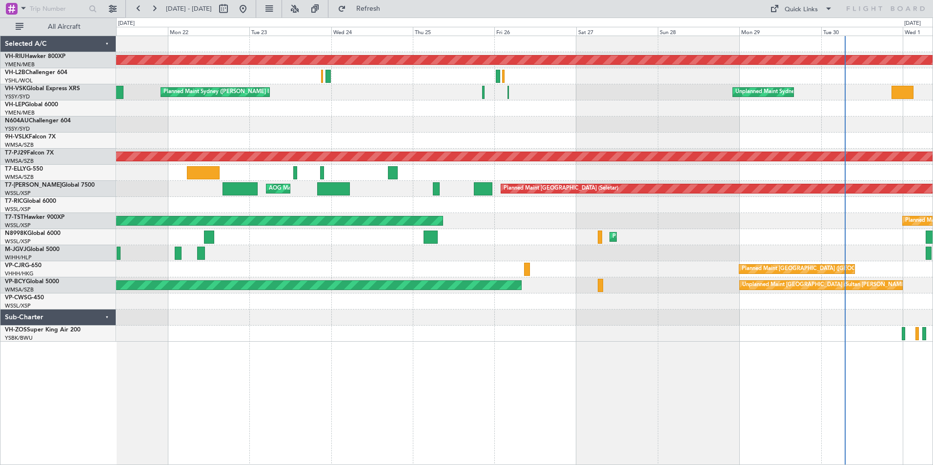
click at [519, 133] on div "Planned Maint [GEOGRAPHIC_DATA] ([GEOGRAPHIC_DATA]) Unplanned Maint [GEOGRAPHIC…" at bounding box center [524, 189] width 816 height 306
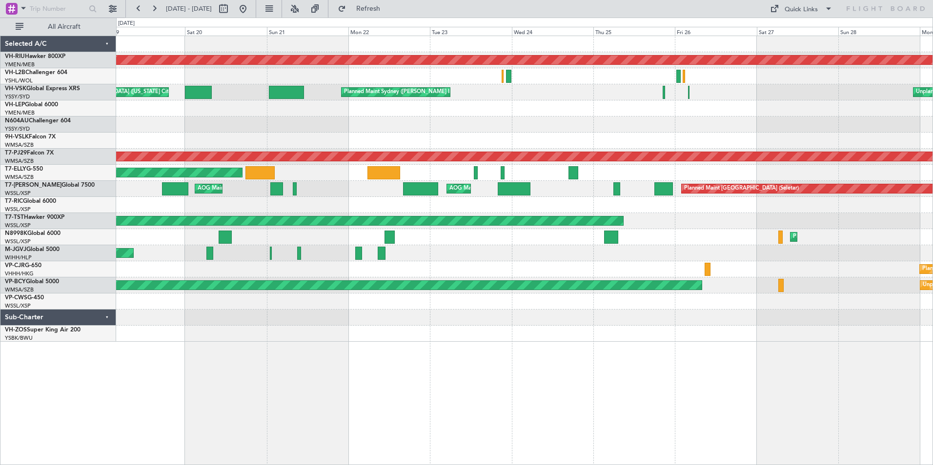
click at [510, 132] on div at bounding box center [524, 125] width 816 height 16
